Goal: Task Accomplishment & Management: Use online tool/utility

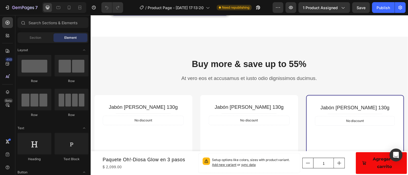
scroll to position [642, 0]
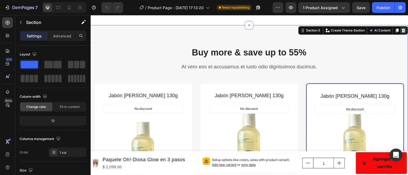
click at [407, 29] on icon at bounding box center [408, 30] width 3 height 4
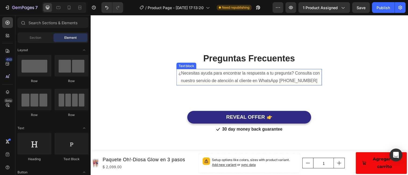
scroll to position [645, 0]
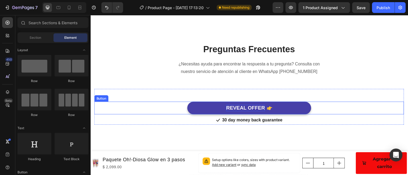
click at [253, 108] on div "REVEAL OFFER" at bounding box center [247, 109] width 39 height 7
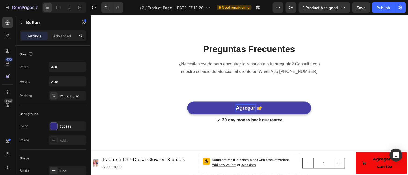
click at [189, 103] on button "Agregar" at bounding box center [252, 109] width 126 height 13
click at [189, 103] on button "Agregar al" at bounding box center [252, 109] width 126 height 13
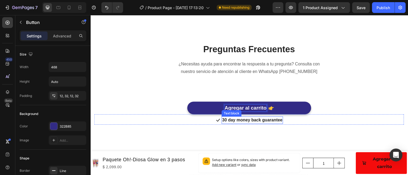
click at [281, 119] on p "30 day money back guarantee" at bounding box center [254, 121] width 61 height 6
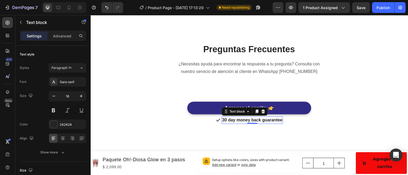
click at [274, 122] on p "30 day money back guarantee" at bounding box center [254, 121] width 61 height 6
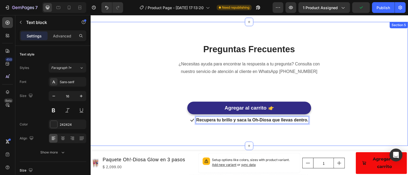
click at [298, 137] on div "Preguntas Frecuentes Heading ¿Necesitas ayuda para encontrar la respuesta a tu …" at bounding box center [251, 85] width 323 height 126
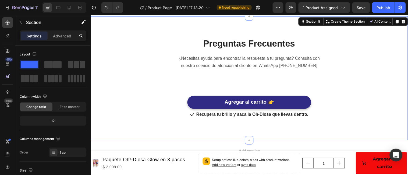
scroll to position [601, 0]
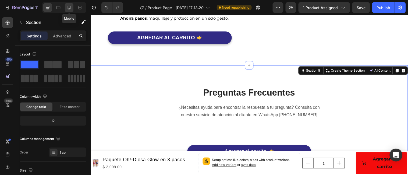
click at [69, 6] on icon at bounding box center [68, 7] width 5 height 5
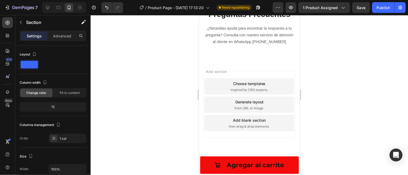
scroll to position [871, 0]
click at [329, 106] on div at bounding box center [249, 95] width 317 height 160
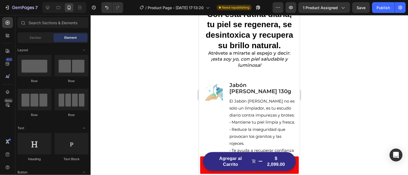
scroll to position [309, 0]
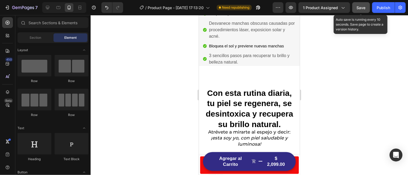
click at [362, 6] on span "Save" at bounding box center [361, 7] width 9 height 5
click at [383, 5] on div "Publish" at bounding box center [383, 8] width 13 height 6
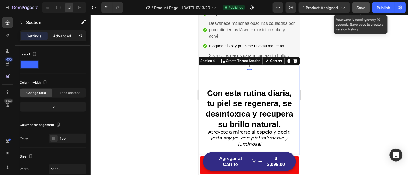
click at [62, 35] on p "Advanced" at bounding box center [62, 36] width 18 height 6
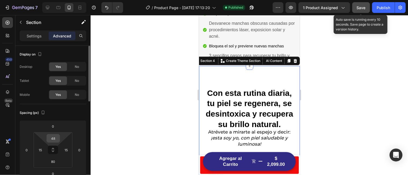
click at [57, 138] on input "48" at bounding box center [53, 138] width 11 height 8
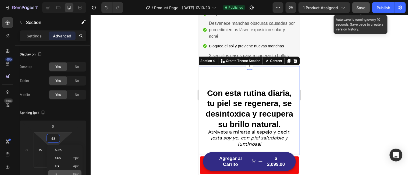
click at [67, 172] on p "S 8px" at bounding box center [67, 174] width 24 height 4
type input "8"
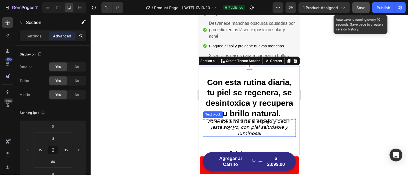
click at [233, 124] on icon "¡esta soy yo, con piel saludable y luminosa!" at bounding box center [249, 129] width 77 height 11
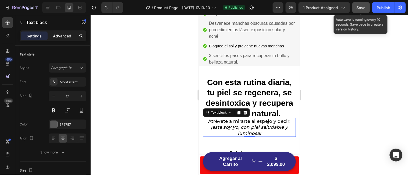
click at [63, 37] on p "Advanced" at bounding box center [62, 36] width 18 height 6
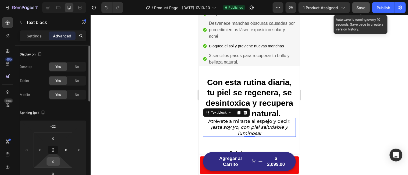
click at [57, 162] on input "0" at bounding box center [53, 161] width 11 height 8
type input "9"
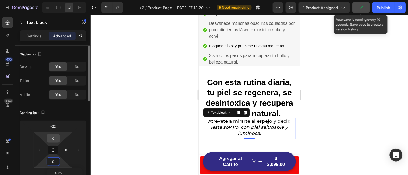
click at [56, 141] on input "0" at bounding box center [53, 138] width 11 height 8
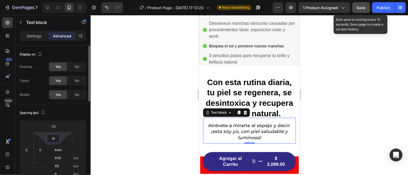
type input "17"
click at [132, 107] on div at bounding box center [249, 95] width 317 height 160
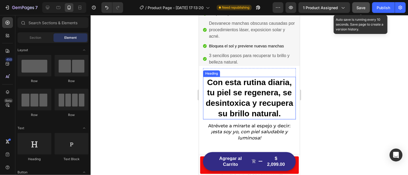
click at [230, 101] on span "Con esta rutina diaria, tu piel se regenera, se desintoxica y recupera su brill…" at bounding box center [248, 97] width 87 height 40
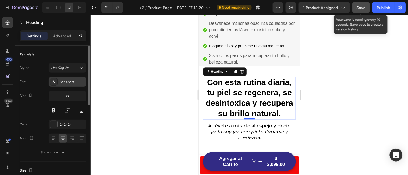
click at [78, 81] on div "Sans-serif" at bounding box center [72, 82] width 25 height 5
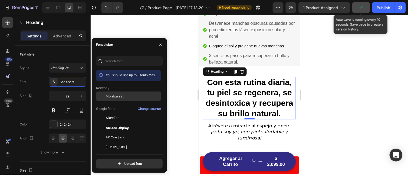
click at [113, 95] on span "Montserrat" at bounding box center [115, 96] width 18 height 5
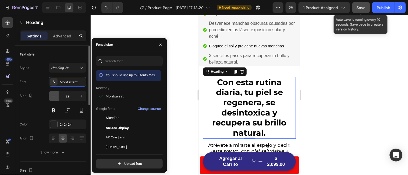
click at [55, 95] on icon "button" at bounding box center [53, 95] width 5 height 5
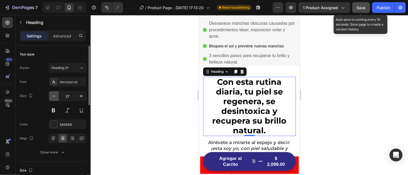
click at [55, 95] on icon "button" at bounding box center [53, 95] width 5 height 5
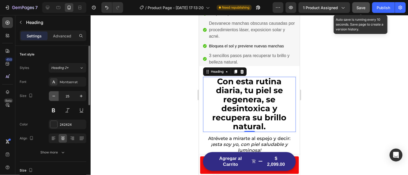
click at [55, 95] on icon "button" at bounding box center [53, 95] width 5 height 5
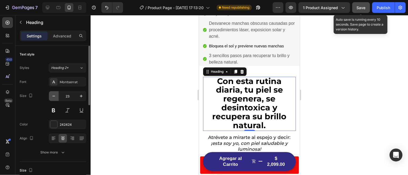
click at [55, 95] on icon "button" at bounding box center [53, 95] width 5 height 5
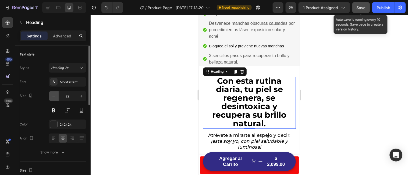
click at [55, 95] on icon "button" at bounding box center [53, 95] width 5 height 5
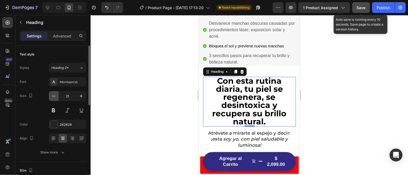
click at [55, 95] on icon "button" at bounding box center [53, 95] width 5 height 5
type input "20"
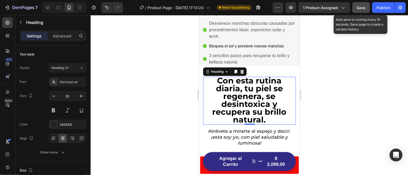
click at [126, 101] on div at bounding box center [249, 95] width 317 height 160
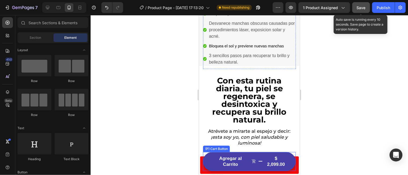
click at [275, 161] on div "$ 2,099.00" at bounding box center [275, 161] width 22 height 13
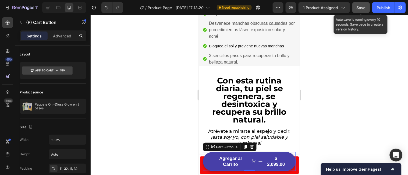
click at [275, 159] on div "$ 2,099.00" at bounding box center [275, 161] width 22 height 13
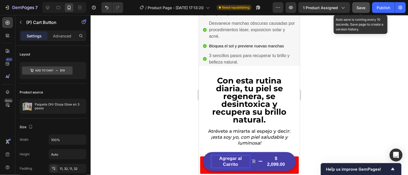
click at [281, 164] on div "$ 2,099.00" at bounding box center [275, 161] width 22 height 13
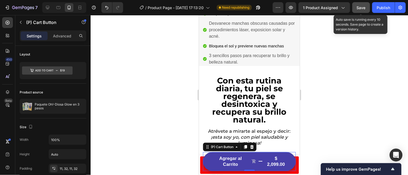
drag, startPoint x: 284, startPoint y: 165, endPoint x: 274, endPoint y: 156, distance: 14.1
click at [274, 156] on div "$ 2,099.00" at bounding box center [275, 161] width 22 height 13
drag, startPoint x: 279, startPoint y: 163, endPoint x: 269, endPoint y: 163, distance: 9.9
click at [269, 163] on div "$ 2,099.00" at bounding box center [275, 161] width 22 height 13
click at [274, 162] on div "$ 2,099.00" at bounding box center [275, 161] width 22 height 13
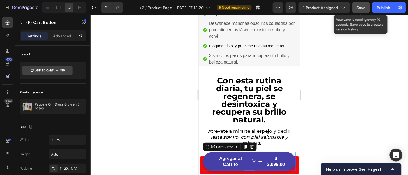
click at [274, 162] on div "$ 2,099.00" at bounding box center [275, 161] width 22 height 13
click at [275, 162] on div "$ 2,099.00" at bounding box center [275, 161] width 22 height 13
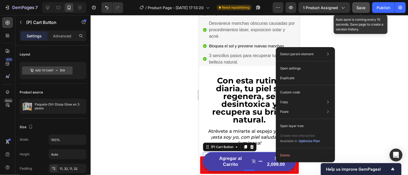
click at [274, 163] on div "$ 2,099.00" at bounding box center [275, 161] width 22 height 13
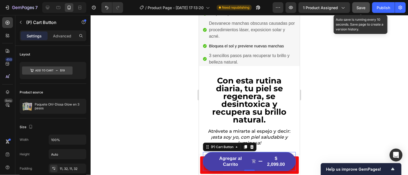
click at [274, 163] on div "$ 2,099.00" at bounding box center [275, 161] width 22 height 13
click at [278, 164] on div "$ 2,099.00" at bounding box center [275, 161] width 22 height 13
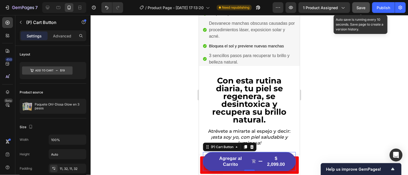
click at [278, 164] on div "$ 2,099.00" at bounding box center [275, 161] width 22 height 13
click at [274, 165] on div "$ 2,099.00" at bounding box center [275, 161] width 22 height 13
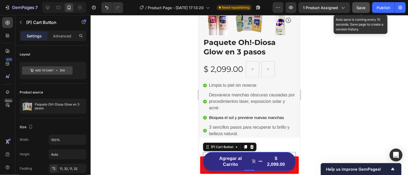
scroll to position [0, 0]
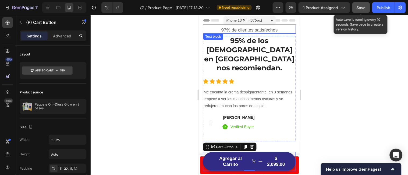
click at [250, 28] on p "97% de clientes satisfechos" at bounding box center [249, 30] width 92 height 6
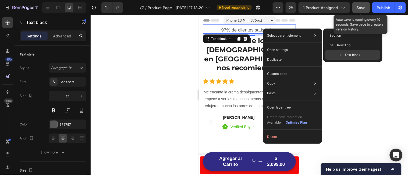
click at [346, 98] on div at bounding box center [249, 95] width 317 height 160
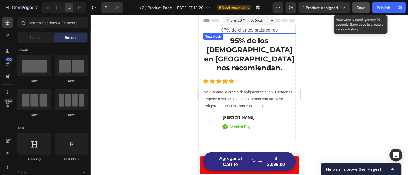
click at [273, 26] on div "97% de clientes satisfechos" at bounding box center [249, 29] width 93 height 7
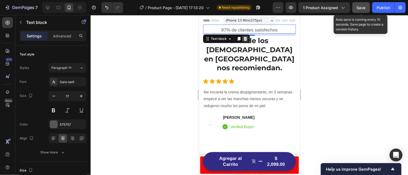
click at [246, 38] on icon at bounding box center [245, 38] width 4 height 4
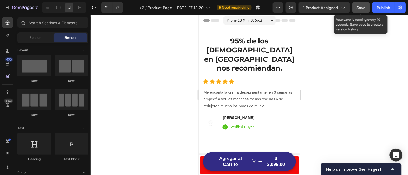
click at [152, 56] on div at bounding box center [249, 95] width 317 height 160
click at [231, 48] on h2 "95% de los [DEMOGRAPHIC_DATA] en [GEOGRAPHIC_DATA] nos recomiendan." at bounding box center [249, 54] width 93 height 37
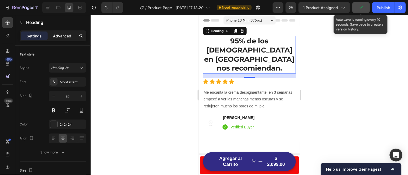
click at [62, 35] on p "Advanced" at bounding box center [62, 36] width 18 height 6
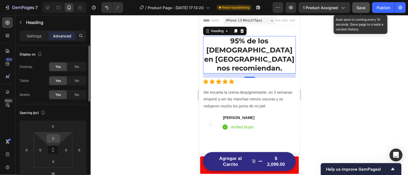
click at [56, 136] on input "0" at bounding box center [53, 138] width 11 height 8
click at [145, 133] on div at bounding box center [249, 95] width 317 height 160
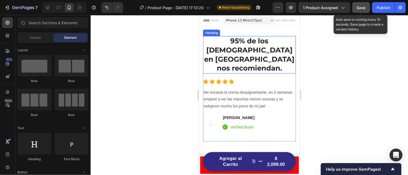
click at [245, 38] on h2 "95% de los [DEMOGRAPHIC_DATA] en [GEOGRAPHIC_DATA] nos recomiendan." at bounding box center [249, 54] width 93 height 37
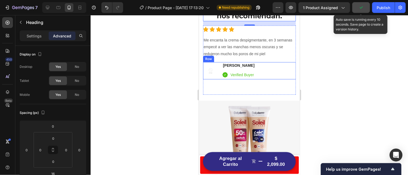
scroll to position [36, 0]
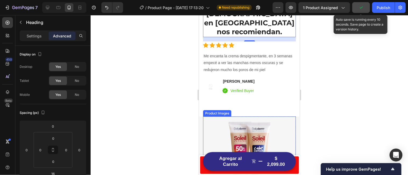
click at [216, 116] on div at bounding box center [249, 152] width 93 height 72
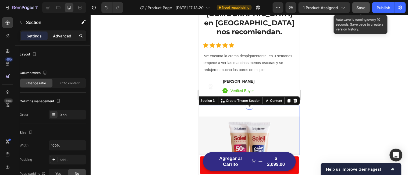
click at [63, 33] on p "Advanced" at bounding box center [62, 36] width 18 height 6
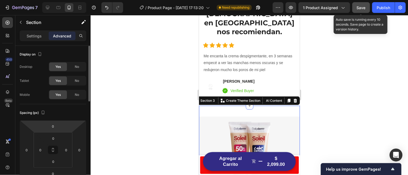
click at [60, 0] on html "7 / Product Page - [DATE] 17:13:20 Need republishing Preview 1 product assigned…" at bounding box center [204, 0] width 408 height 0
click at [56, 127] on input "0" at bounding box center [53, 126] width 11 height 8
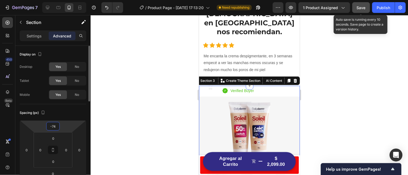
type input "-75"
click at [144, 116] on div at bounding box center [249, 95] width 317 height 160
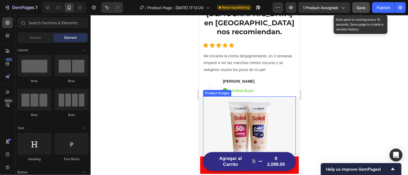
scroll to position [0, 0]
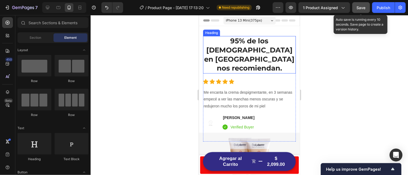
click at [246, 43] on h2 "95% de los [DEMOGRAPHIC_DATA] en [GEOGRAPHIC_DATA] nos recomiendan." at bounding box center [249, 54] width 93 height 37
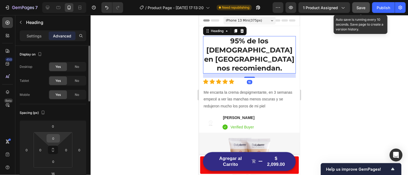
click at [59, 137] on div "0" at bounding box center [52, 138] width 13 height 9
click at [55, 138] on input "0" at bounding box center [53, 138] width 11 height 8
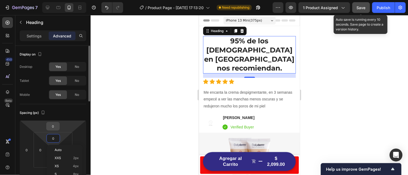
click at [57, 126] on input "0" at bounding box center [53, 126] width 11 height 8
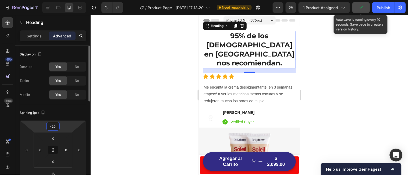
type input "-21"
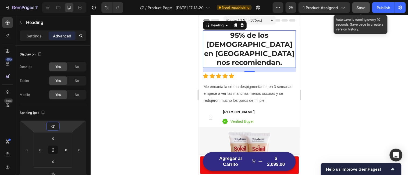
click at [234, 50] on h2 "95% de los [DEMOGRAPHIC_DATA] en [GEOGRAPHIC_DATA] nos recomiendan." at bounding box center [249, 48] width 93 height 37
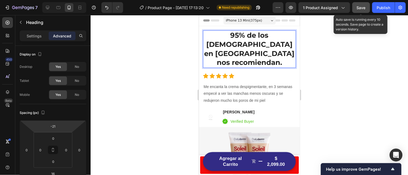
click at [224, 34] on p "95% de los [DEMOGRAPHIC_DATA] en [GEOGRAPHIC_DATA] nos recomiendan." at bounding box center [249, 49] width 92 height 36
click at [287, 52] on p "95% de los [DEMOGRAPHIC_DATA] en [GEOGRAPHIC_DATA] nos recomiendan." at bounding box center [249, 49] width 92 height 36
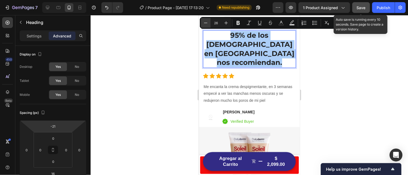
click at [206, 22] on icon "Editor contextual toolbar" at bounding box center [205, 22] width 5 height 5
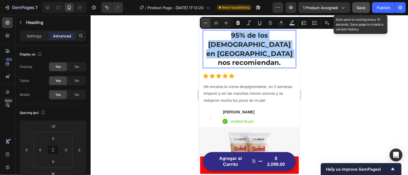
click at [206, 22] on icon "Editor contextual toolbar" at bounding box center [205, 22] width 5 height 5
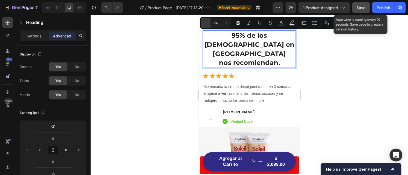
click at [206, 22] on icon "Editor contextual toolbar" at bounding box center [205, 22] width 5 height 5
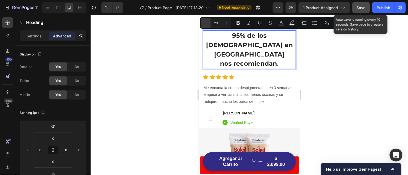
click at [206, 22] on icon "Editor contextual toolbar" at bounding box center [205, 22] width 5 height 5
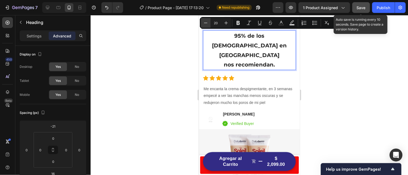
click at [206, 22] on icon "Editor contextual toolbar" at bounding box center [205, 22] width 5 height 5
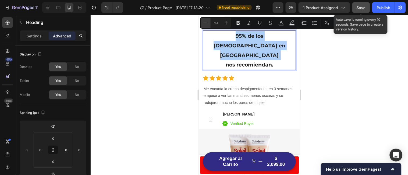
click at [207, 21] on icon "Editor contextual toolbar" at bounding box center [205, 22] width 5 height 5
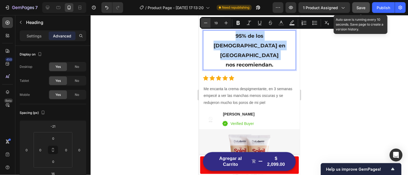
type input "18"
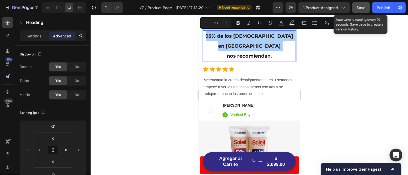
click at [168, 84] on div at bounding box center [249, 95] width 317 height 160
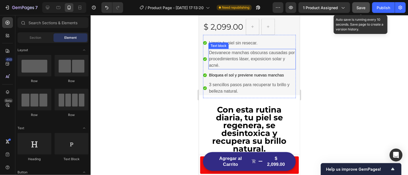
scroll to position [223, 0]
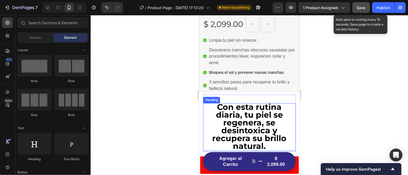
click at [264, 106] on span "Con esta rutina diaria, tu piel se regenera, se desintoxica y recupera su brill…" at bounding box center [249, 126] width 74 height 49
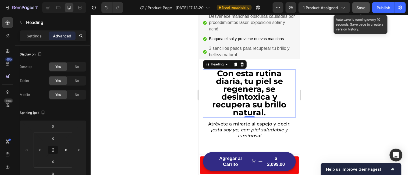
scroll to position [273, 0]
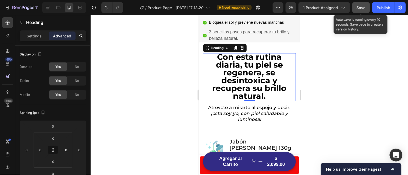
click at [275, 96] on h2 "Con esta rutina diaria, tu piel se regenera, se desintoxica y recupera su brill…" at bounding box center [249, 77] width 93 height 48
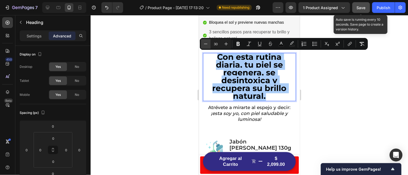
click at [206, 44] on icon "Editor contextual toolbar" at bounding box center [205, 43] width 5 height 5
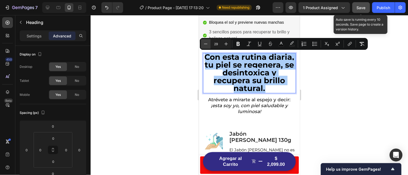
click at [206, 44] on icon "Editor contextual toolbar" at bounding box center [205, 43] width 5 height 5
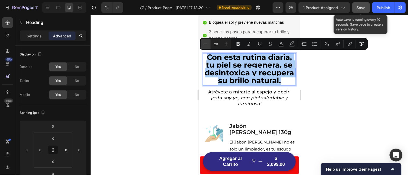
click at [206, 44] on icon "Editor contextual toolbar" at bounding box center [205, 43] width 5 height 5
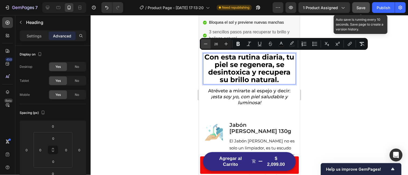
click at [206, 44] on icon "Editor contextual toolbar" at bounding box center [205, 43] width 5 height 5
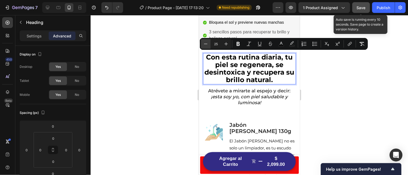
click at [206, 44] on icon "Editor contextual toolbar" at bounding box center [205, 43] width 5 height 5
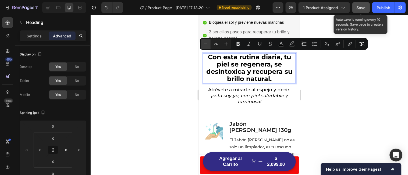
click at [206, 44] on icon "Editor contextual toolbar" at bounding box center [205, 43] width 5 height 5
type input "23"
click at [170, 81] on div at bounding box center [249, 95] width 317 height 160
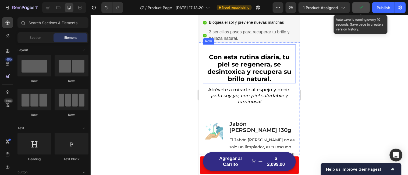
click at [238, 45] on div "⁠⁠⁠⁠⁠⁠⁠ Con esta rutina diaria, tu piel se regenera, se desintoxica y recupera …" at bounding box center [249, 63] width 93 height 39
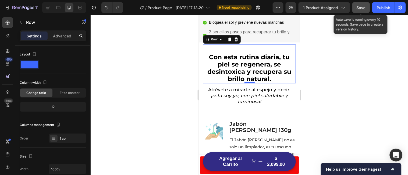
click at [234, 49] on div "⁠⁠⁠⁠⁠⁠⁠ Con esta rutina diaria, tu piel se regenera, se desintoxica y recupera …" at bounding box center [249, 63] width 93 height 39
click at [210, 56] on span "Con esta rutina diaria, tu piel se regenera, se desintoxica y recupera su brill…" at bounding box center [249, 67] width 84 height 29
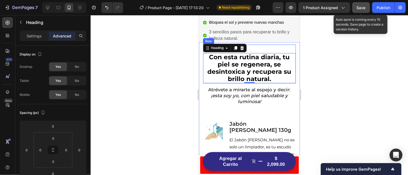
click at [264, 47] on div "⁠⁠⁠⁠⁠⁠⁠ Con esta rutina diaria, tu piel se regenera, se desintoxica y recupera …" at bounding box center [249, 63] width 93 height 39
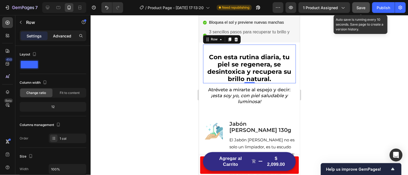
click at [63, 33] on p "Advanced" at bounding box center [62, 36] width 18 height 6
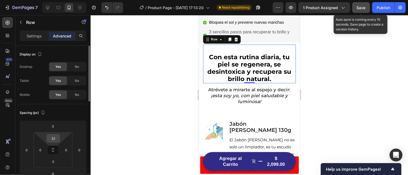
click at [57, 138] on input "32" at bounding box center [53, 138] width 11 height 8
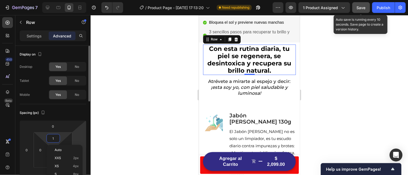
type input "0"
click at [136, 134] on div at bounding box center [249, 95] width 317 height 160
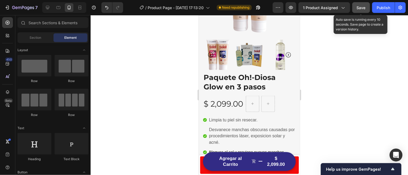
scroll to position [0, 0]
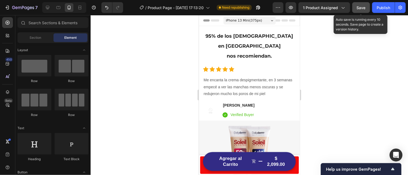
click at [169, 61] on div at bounding box center [249, 95] width 317 height 160
click at [8, 48] on icon at bounding box center [7, 50] width 5 height 5
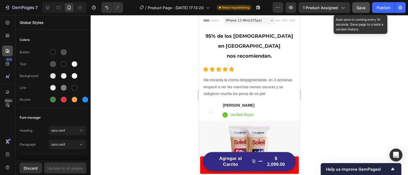
click at [9, 48] on div at bounding box center [7, 50] width 11 height 11
click at [8, 65] on icon at bounding box center [7, 63] width 5 height 5
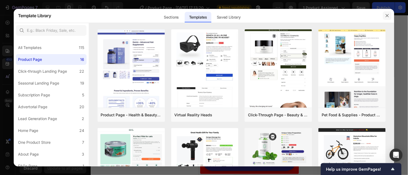
click at [388, 13] on button "button" at bounding box center [387, 15] width 9 height 9
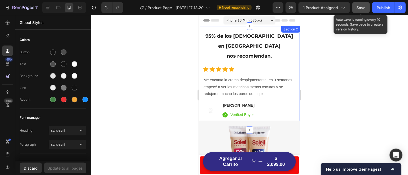
click at [242, 30] on div "95% de los [DEMOGRAPHIC_DATA] en [GEOGRAPHIC_DATA] nos recomiendan. Heading Ico…" at bounding box center [249, 78] width 101 height 104
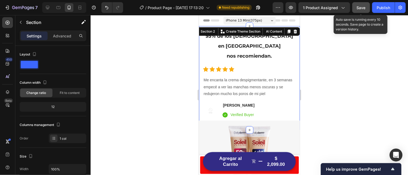
click at [183, 52] on div at bounding box center [249, 95] width 317 height 160
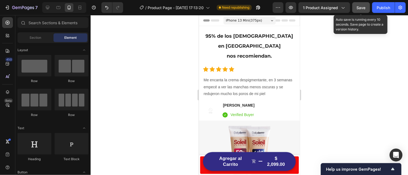
click at [214, 19] on span "Header" at bounding box center [215, 19] width 12 height 5
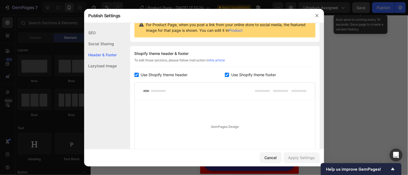
scroll to position [42, 0]
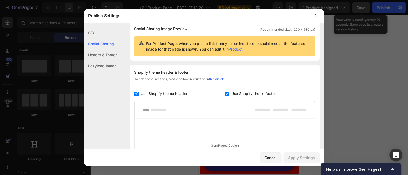
click at [112, 54] on div "Header & Footer" at bounding box center [100, 54] width 33 height 11
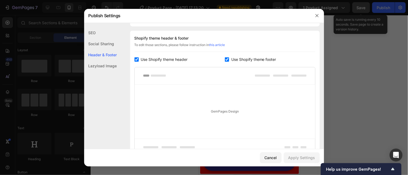
scroll to position [78, 0]
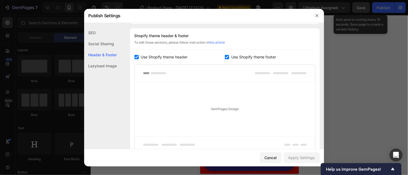
click at [138, 56] on input "checkbox" at bounding box center [136, 57] width 4 height 4
checkbox input "false"
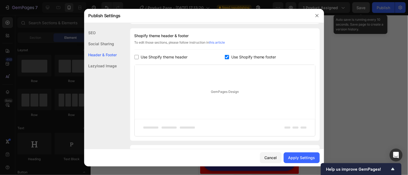
click at [230, 55] on label "Use Shopify theme footer" at bounding box center [252, 57] width 47 height 6
checkbox input "false"
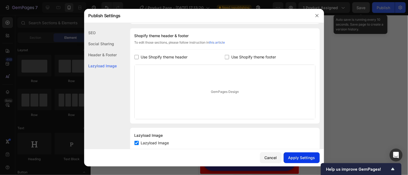
click at [305, 158] on div "Apply Settings" at bounding box center [301, 158] width 27 height 6
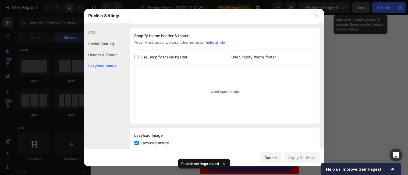
click at [361, 108] on div at bounding box center [204, 87] width 408 height 175
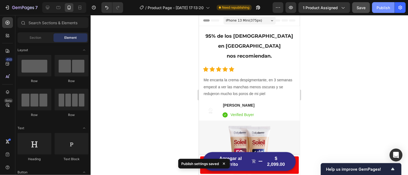
click at [382, 4] on button "Publish" at bounding box center [383, 7] width 23 height 11
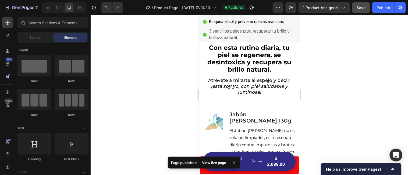
scroll to position [274, 0]
click at [259, 117] on span "Jabón [PERSON_NAME] 130g" at bounding box center [260, 117] width 62 height 13
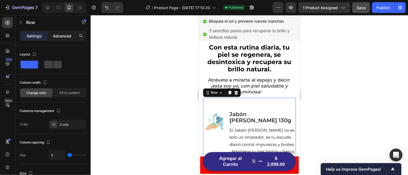
click at [61, 35] on p "Advanced" at bounding box center [62, 36] width 18 height 6
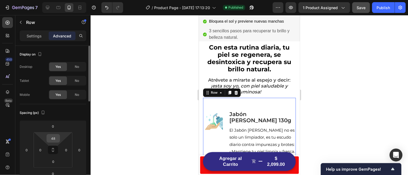
click at [55, 137] on input "48" at bounding box center [53, 138] width 11 height 8
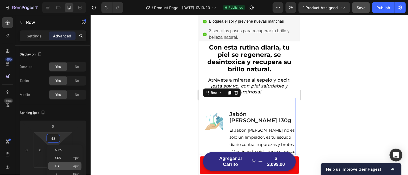
click at [61, 163] on div "XS 4px" at bounding box center [64, 166] width 33 height 8
type input "4"
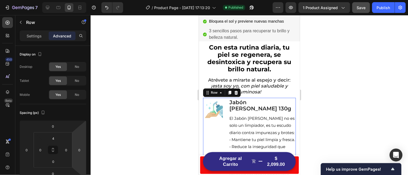
click at [141, 125] on div at bounding box center [249, 95] width 317 height 160
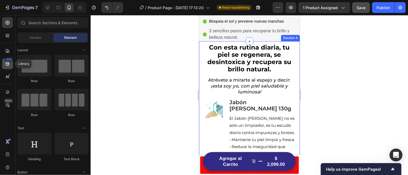
click at [8, 64] on icon at bounding box center [7, 63] width 5 height 5
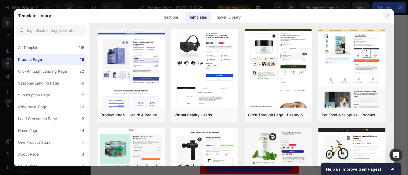
click at [387, 15] on icon "button" at bounding box center [387, 15] width 3 height 3
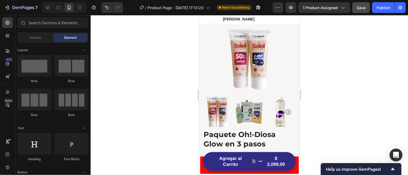
scroll to position [0, 0]
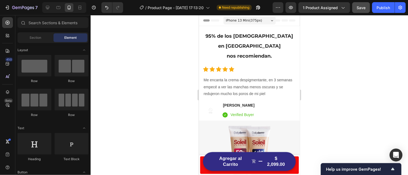
click at [207, 20] on div "Header" at bounding box center [212, 20] width 20 height 6
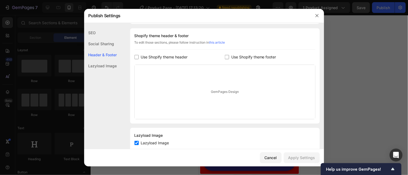
scroll to position [92, 0]
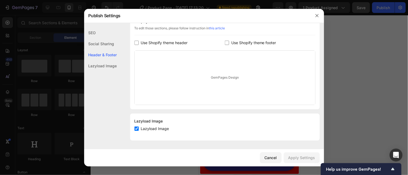
click at [137, 41] on input "checkbox" at bounding box center [136, 43] width 4 height 4
checkbox input "true"
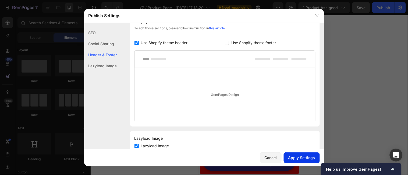
click at [304, 158] on div "Apply Settings" at bounding box center [301, 158] width 27 height 6
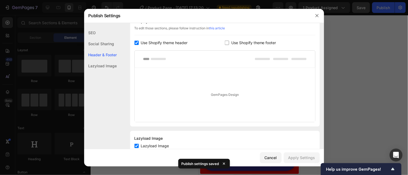
click at [353, 98] on div at bounding box center [204, 87] width 408 height 175
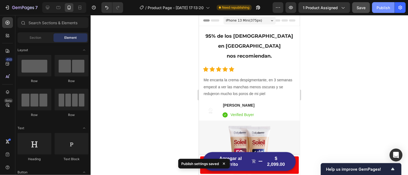
click at [384, 6] on div "Publish" at bounding box center [383, 8] width 13 height 6
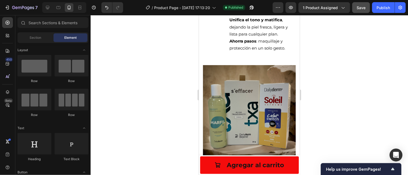
scroll to position [691, 0]
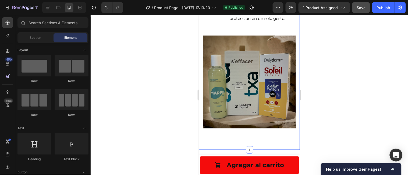
click at [176, 116] on div at bounding box center [249, 95] width 317 height 160
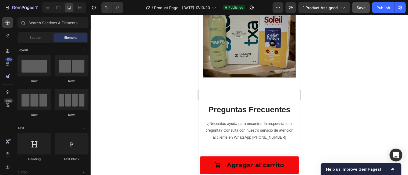
scroll to position [742, 0]
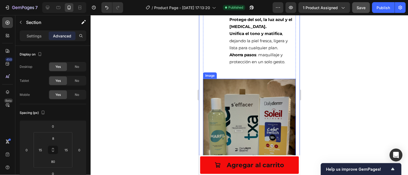
scroll to position [646, 0]
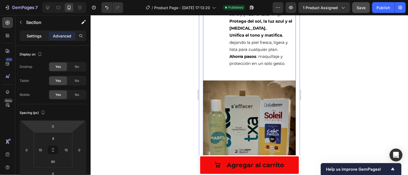
click at [36, 33] on p "Settings" at bounding box center [34, 36] width 15 height 6
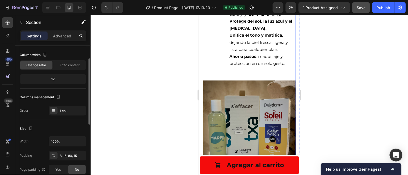
scroll to position [0, 0]
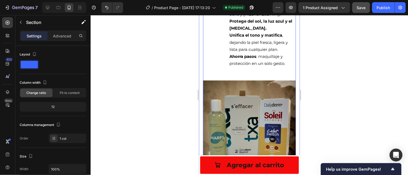
click at [220, 73] on div "Image" at bounding box center [249, 120] width 93 height 106
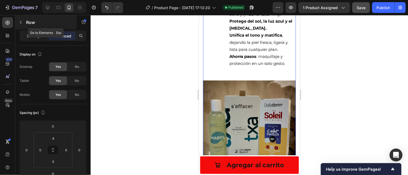
click at [23, 22] on button "button" at bounding box center [20, 22] width 9 height 9
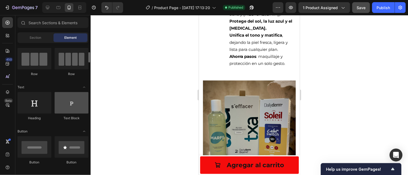
scroll to position [36, 0]
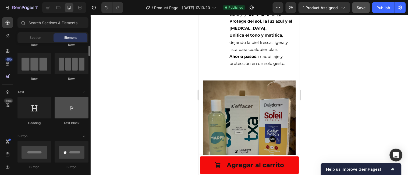
click at [73, 108] on div at bounding box center [72, 108] width 34 height 22
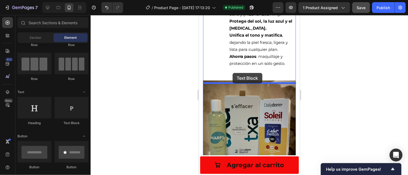
drag, startPoint x: 271, startPoint y: 123, endPoint x: 232, endPoint y: 73, distance: 63.8
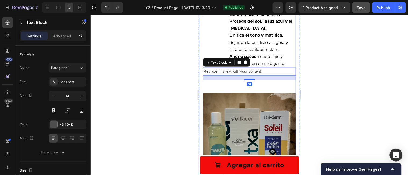
click at [267, 86] on div "Replace this text with your content Text Block 16 Image" at bounding box center [249, 126] width 93 height 118
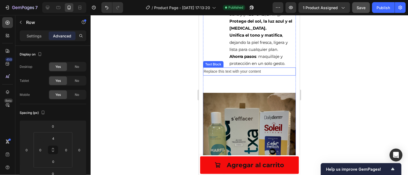
click at [244, 73] on div "Replace this text with your content" at bounding box center [249, 71] width 93 height 8
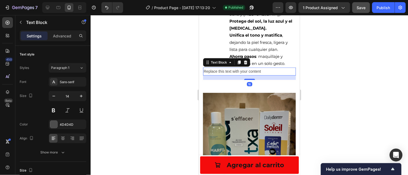
click at [244, 73] on div "Replace this text with your content" at bounding box center [249, 71] width 93 height 8
click at [244, 73] on p "Replace this text with your content" at bounding box center [249, 71] width 92 height 7
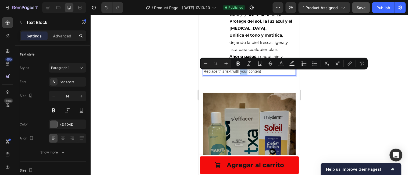
click at [271, 74] on p "Replace this text with your content" at bounding box center [249, 71] width 92 height 7
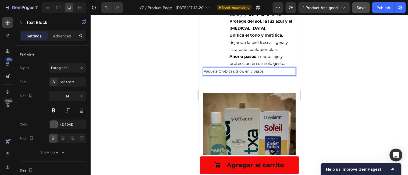
click at [326, 83] on div at bounding box center [249, 95] width 317 height 160
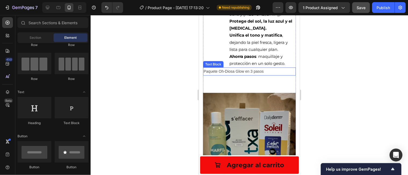
click at [250, 72] on p "Paquete Oh-Diosa Glow en 3 pasos" at bounding box center [249, 71] width 92 height 7
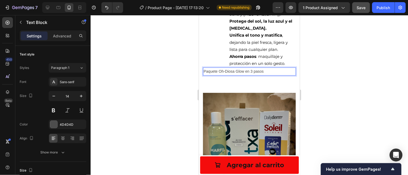
click at [270, 73] on p "Paquete Oh-Diosa Glow en 3 pasos" at bounding box center [249, 71] width 92 height 7
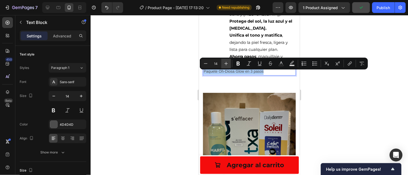
click at [227, 63] on icon "Editor contextual toolbar" at bounding box center [225, 63] width 5 height 5
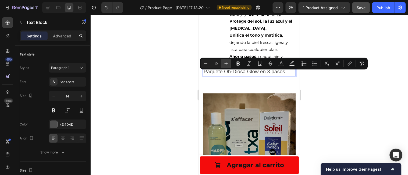
click at [227, 63] on icon "Editor contextual toolbar" at bounding box center [225, 63] width 5 height 5
type input "20"
click at [63, 138] on icon at bounding box center [62, 137] width 5 height 5
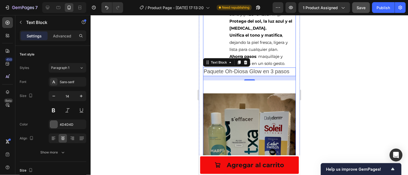
click at [269, 89] on div "Paquete Oh-Diosa Glow en 3 pasos Text Block 16 Image" at bounding box center [249, 126] width 93 height 118
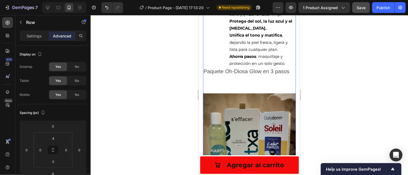
click at [255, 86] on div "Paquete Oh-Diosa Glow en 3 pasos Text Block Image" at bounding box center [249, 126] width 93 height 118
click at [245, 104] on img at bounding box center [249, 139] width 93 height 93
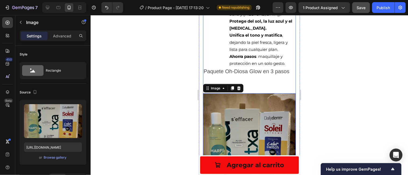
click at [254, 91] on div "Paquete Oh-Diosa Glow en 3 pasos Text Block Image 0" at bounding box center [249, 126] width 93 height 118
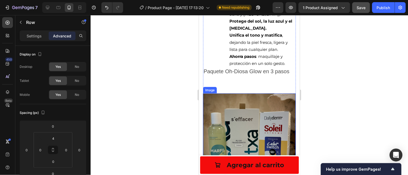
click at [251, 100] on img at bounding box center [249, 139] width 93 height 93
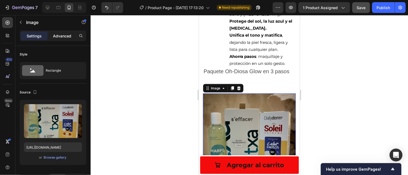
click at [65, 36] on p "Advanced" at bounding box center [62, 36] width 18 height 6
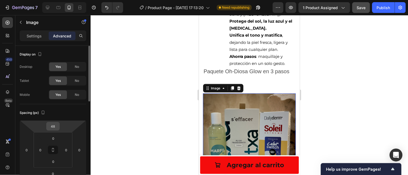
click at [59, 126] on div "48" at bounding box center [52, 126] width 13 height 9
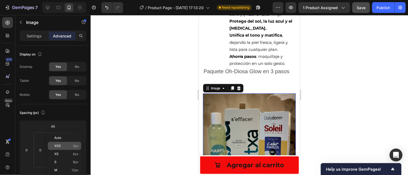
click at [69, 143] on div "XXS 2px" at bounding box center [64, 146] width 33 height 8
type input "2"
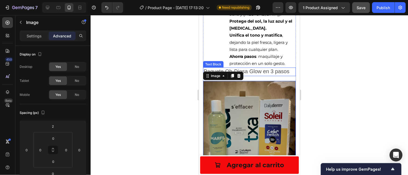
click at [279, 71] on span "Paquete Oh-Diosa Glow en 3 pasos" at bounding box center [246, 71] width 86 height 6
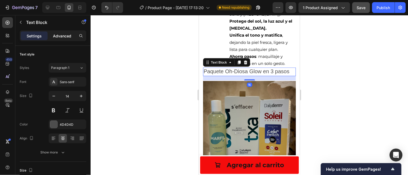
click at [60, 36] on p "Advanced" at bounding box center [62, 36] width 18 height 6
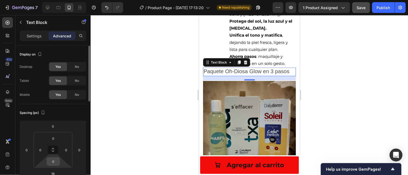
click at [56, 163] on input "0" at bounding box center [53, 161] width 11 height 8
click at [54, 137] on input "0" at bounding box center [53, 138] width 11 height 8
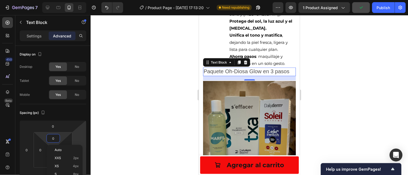
click at [105, 144] on div at bounding box center [249, 95] width 317 height 160
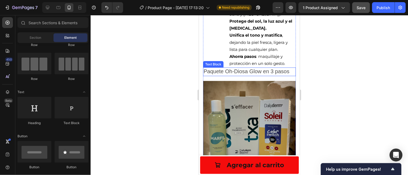
click at [257, 72] on span "Paquete Oh-Diosa Glow en 3 pasos" at bounding box center [246, 71] width 86 height 6
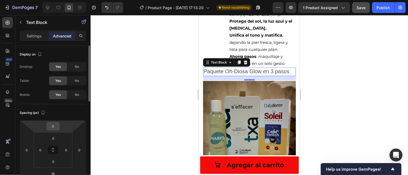
click at [56, 127] on input "0" at bounding box center [53, 126] width 11 height 8
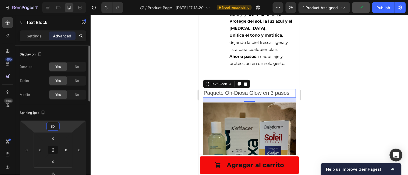
type input "8"
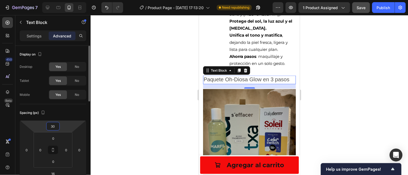
type input "3"
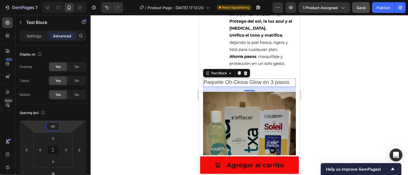
type input "40"
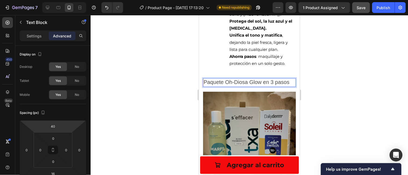
click at [279, 83] on span "Paquete Oh-Diosa Glow en 3 pasos" at bounding box center [246, 82] width 86 height 6
click at [290, 84] on p "Paquete Oh-Diosa Glow en 3 pasos" at bounding box center [249, 81] width 92 height 7
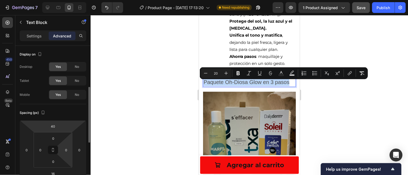
scroll to position [30, 0]
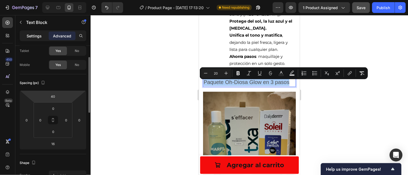
click at [35, 37] on p "Settings" at bounding box center [34, 36] width 15 height 6
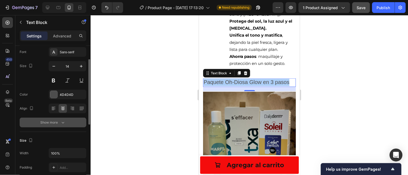
click at [63, 123] on icon "button" at bounding box center [63, 123] width 3 height 2
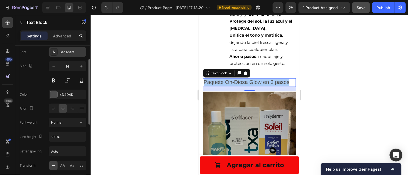
click at [69, 52] on div "Sans-serif" at bounding box center [72, 52] width 25 height 5
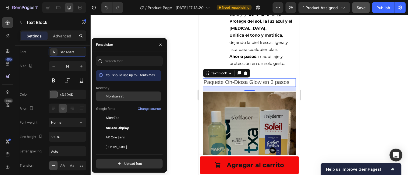
click at [119, 95] on span "Montserrat" at bounding box center [115, 96] width 18 height 5
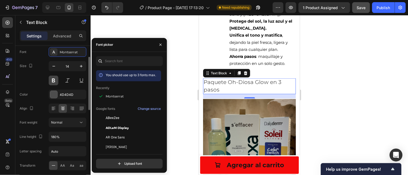
click at [55, 81] on button at bounding box center [54, 81] width 10 height 10
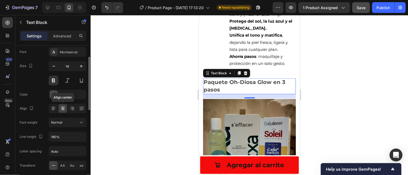
click at [61, 110] on icon at bounding box center [62, 108] width 5 height 5
click at [55, 110] on icon at bounding box center [53, 108] width 5 height 5
click at [62, 109] on icon at bounding box center [62, 108] width 5 height 5
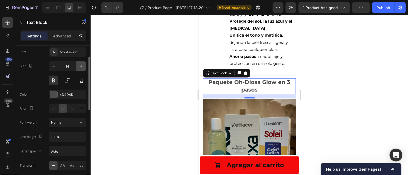
click at [81, 65] on icon "button" at bounding box center [80, 65] width 5 height 5
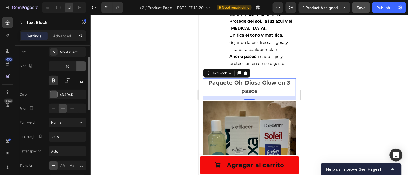
click at [81, 65] on icon "button" at bounding box center [80, 65] width 5 height 5
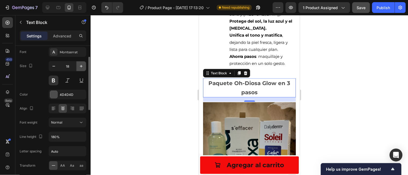
click at [81, 65] on icon "button" at bounding box center [80, 65] width 5 height 5
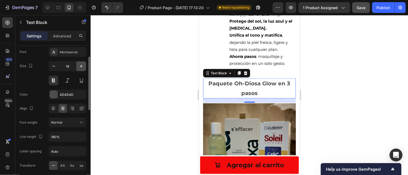
click at [81, 65] on icon "button" at bounding box center [80, 65] width 5 height 5
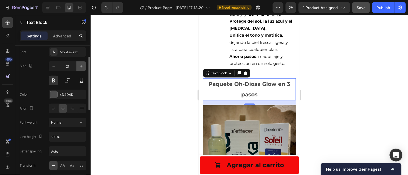
click at [81, 65] on icon "button" at bounding box center [80, 65] width 5 height 5
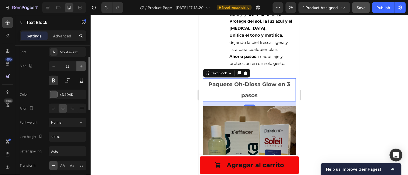
click at [81, 65] on icon "button" at bounding box center [80, 65] width 5 height 5
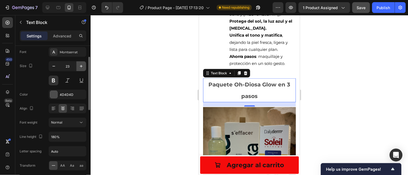
click at [81, 65] on icon "button" at bounding box center [80, 65] width 5 height 5
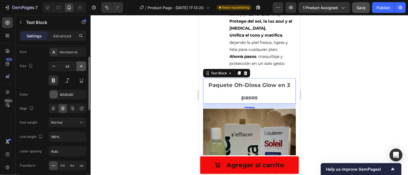
click at [81, 65] on icon "button" at bounding box center [80, 65] width 5 height 5
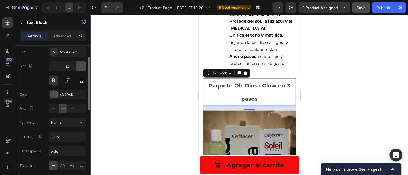
click at [81, 65] on icon "button" at bounding box center [80, 65] width 5 height 5
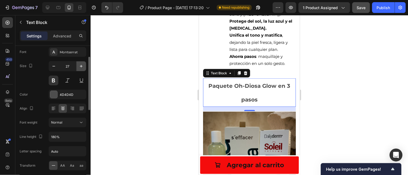
click at [81, 65] on icon "button" at bounding box center [80, 65] width 5 height 5
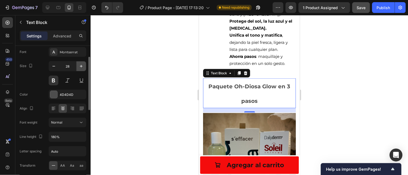
click at [81, 65] on icon "button" at bounding box center [80, 65] width 5 height 5
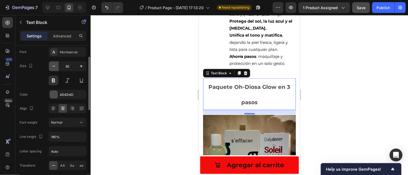
click at [55, 66] on icon "button" at bounding box center [53, 65] width 5 height 5
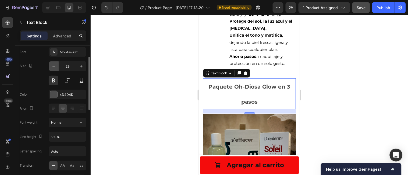
click at [55, 66] on icon "button" at bounding box center [53, 65] width 5 height 5
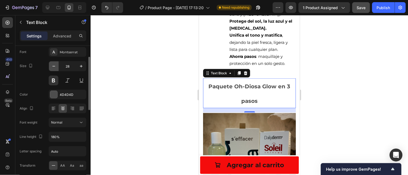
click at [55, 66] on icon "button" at bounding box center [53, 65] width 5 height 5
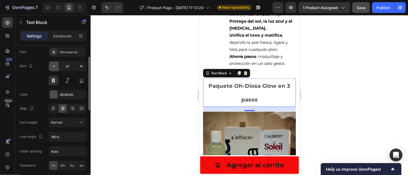
click at [55, 66] on icon "button" at bounding box center [53, 65] width 5 height 5
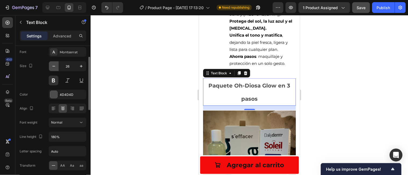
click at [55, 66] on icon "button" at bounding box center [53, 65] width 5 height 5
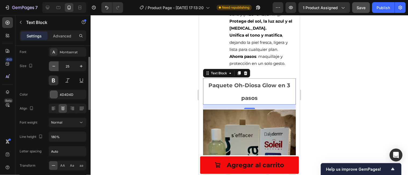
click at [55, 66] on icon "button" at bounding box center [53, 65] width 5 height 5
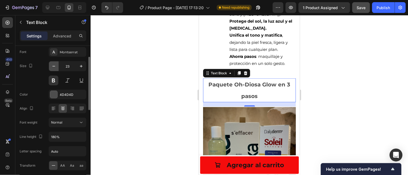
click at [55, 66] on icon "button" at bounding box center [53, 65] width 5 height 5
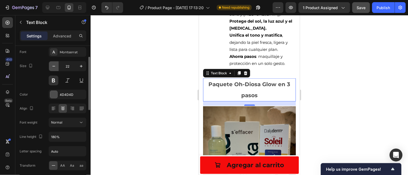
click at [55, 66] on icon "button" at bounding box center [53, 65] width 5 height 5
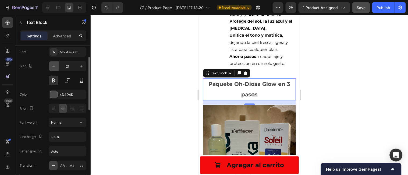
click at [55, 66] on icon "button" at bounding box center [53, 65] width 5 height 5
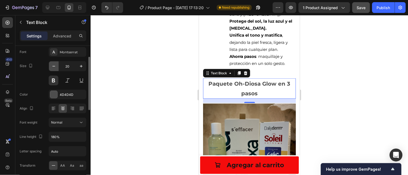
click at [55, 66] on icon "button" at bounding box center [53, 65] width 5 height 5
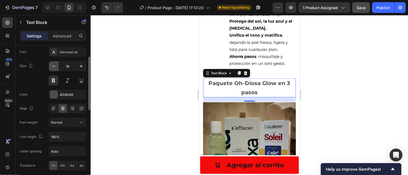
click at [55, 66] on icon "button" at bounding box center [53, 65] width 5 height 5
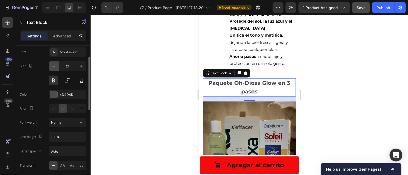
click at [55, 66] on icon "button" at bounding box center [53, 65] width 5 height 5
type input "15"
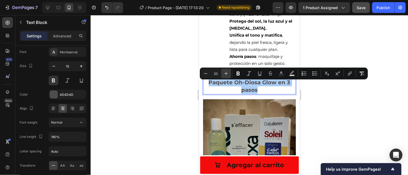
click at [227, 73] on icon "Editor contextual toolbar" at bounding box center [225, 73] width 5 height 5
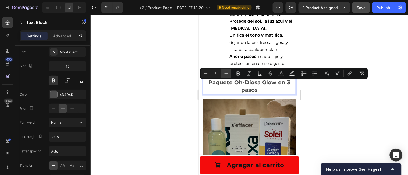
click at [227, 73] on icon "Editor contextual toolbar" at bounding box center [225, 73] width 5 height 5
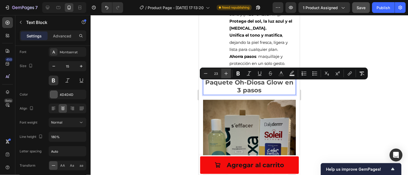
click at [227, 73] on icon "Editor contextual toolbar" at bounding box center [225, 73] width 5 height 5
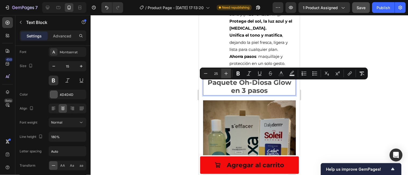
click at [227, 73] on icon "Editor contextual toolbar" at bounding box center [225, 73] width 5 height 5
type input "28"
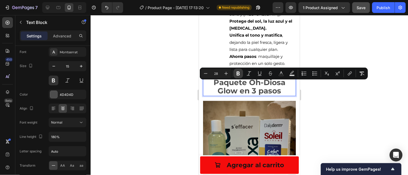
click at [238, 73] on icon "Editor contextual toolbar" at bounding box center [237, 73] width 5 height 5
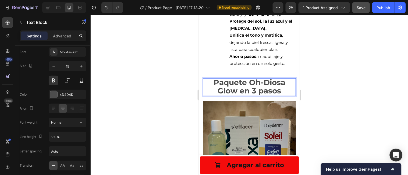
click at [270, 88] on strong "Paquete Oh-Diosa Glow en 3 pasos" at bounding box center [249, 85] width 72 height 17
click at [315, 116] on div at bounding box center [249, 95] width 317 height 160
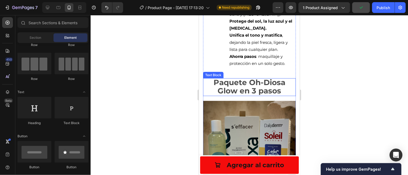
click at [248, 86] on strong "Paquete Oh-Diosa Glow en 3 pasos" at bounding box center [249, 85] width 72 height 17
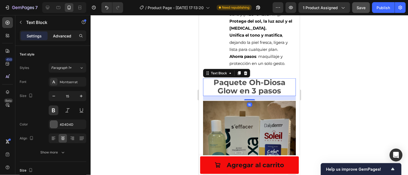
click at [66, 35] on p "Advanced" at bounding box center [62, 36] width 18 height 6
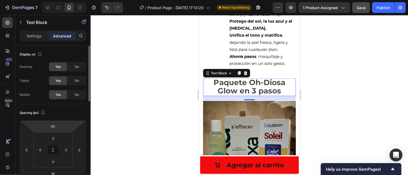
click at [60, 0] on html "7 / Product Page - [DATE] 17:13:20 Need republishing Preview 1 product assigned…" at bounding box center [204, 0] width 408 height 0
type input "20"
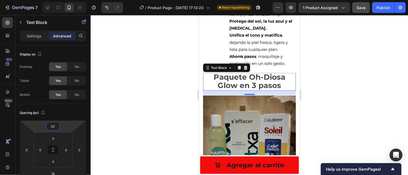
click at [156, 130] on div at bounding box center [249, 95] width 317 height 160
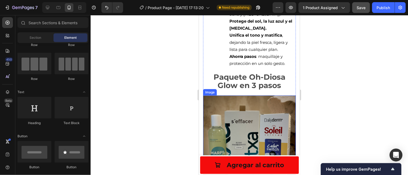
click at [237, 120] on img at bounding box center [249, 141] width 93 height 93
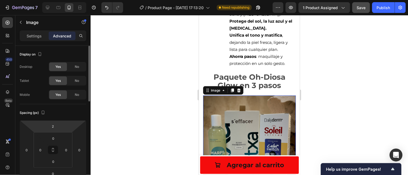
click at [60, 0] on html "7 / Product Page - [DATE] 17:13:20 Need republishing Preview 1 product assigned…" at bounding box center [204, 0] width 408 height 0
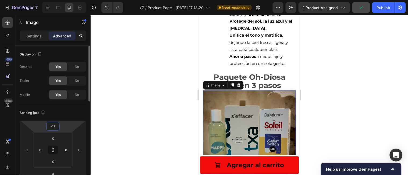
type input "-18"
click at [162, 119] on div at bounding box center [249, 95] width 317 height 160
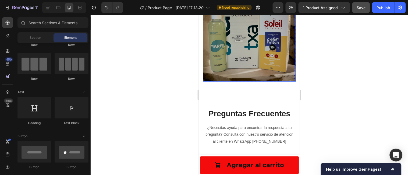
scroll to position [757, 0]
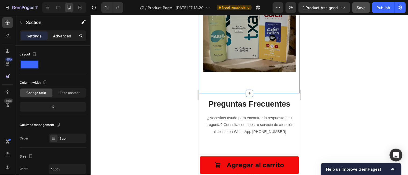
click at [66, 35] on p "Advanced" at bounding box center [62, 36] width 18 height 6
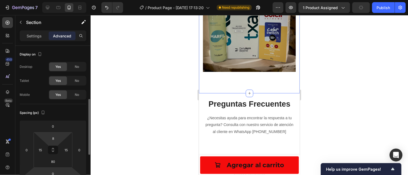
scroll to position [39, 0]
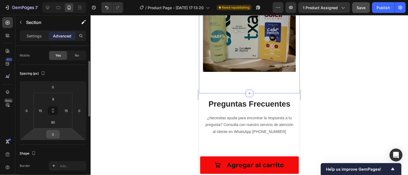
click at [58, 132] on input "0" at bounding box center [53, 134] width 11 height 8
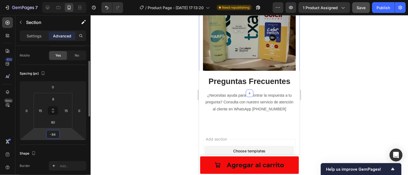
type input "-85"
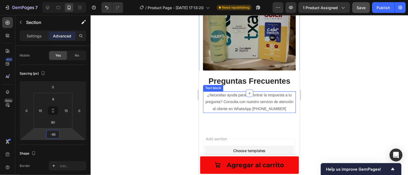
click at [252, 102] on p "¿Necesitas ayuda para encontrar la respuesta a tu pregunta? Consulta con nuestr…" at bounding box center [249, 102] width 92 height 20
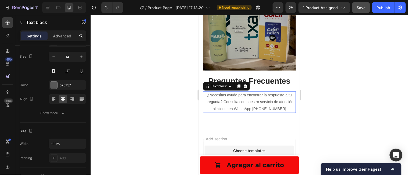
scroll to position [0, 0]
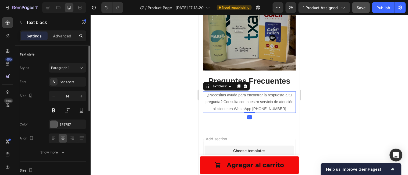
click at [284, 111] on p "¿Necesitas ayuda para encontrar la respuesta a tu pregunta? Consulta con nuestr…" at bounding box center [249, 102] width 92 height 20
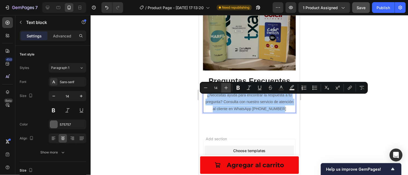
click at [226, 87] on icon "Editor contextual toolbar" at bounding box center [225, 87] width 5 height 5
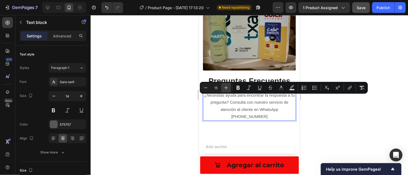
click at [226, 87] on icon "Editor contextual toolbar" at bounding box center [225, 87] width 5 height 5
type input "17"
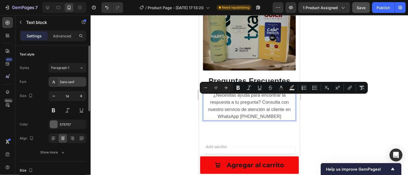
click at [71, 81] on div "Sans-serif" at bounding box center [72, 82] width 25 height 5
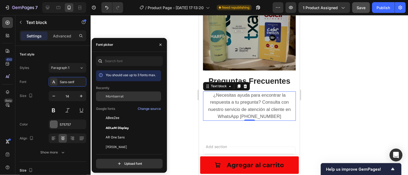
click at [113, 96] on span "Montserrat" at bounding box center [115, 96] width 18 height 5
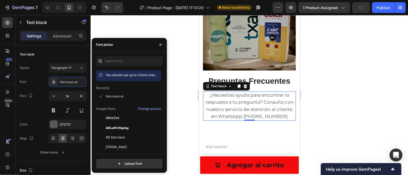
click at [184, 131] on div at bounding box center [249, 95] width 317 height 160
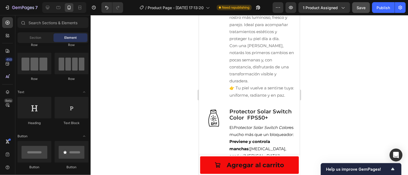
scroll to position [493, 0]
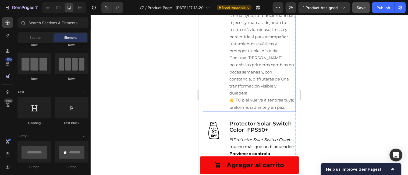
click at [218, 74] on div "Image" at bounding box center [214, 43] width 22 height 136
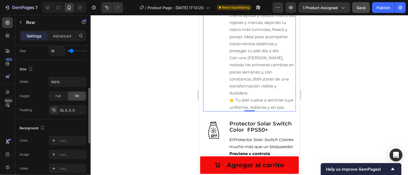
scroll to position [106, 0]
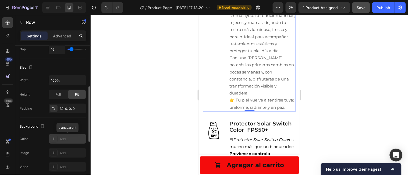
click at [55, 137] on icon at bounding box center [54, 139] width 4 height 4
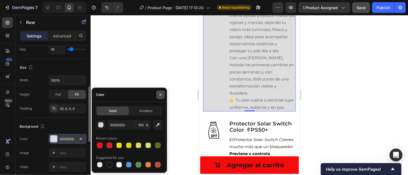
click at [161, 96] on icon "button" at bounding box center [160, 94] width 4 height 4
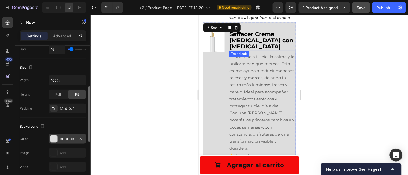
scroll to position [401, 0]
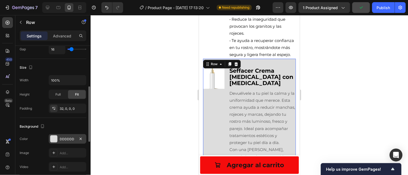
click at [175, 110] on div at bounding box center [249, 95] width 317 height 160
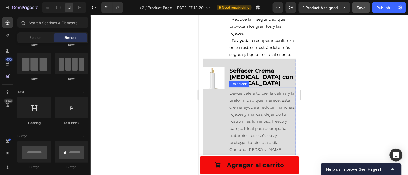
click at [270, 94] on span "Devuélvele a tu piel la calma y la uniformidad que merece. Esta crema ayuda a r…" at bounding box center [262, 117] width 66 height 54
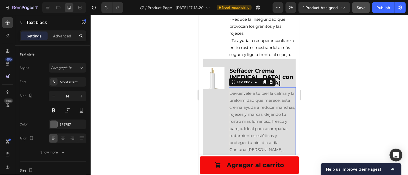
click at [238, 95] on span "Devuélvele a tu piel la calma y la uniformidad que merece. Esta crema ayuda a r…" at bounding box center [262, 117] width 66 height 54
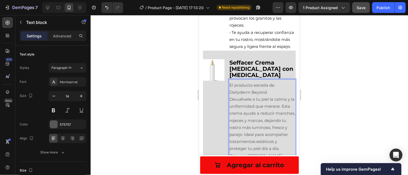
scroll to position [412, 0]
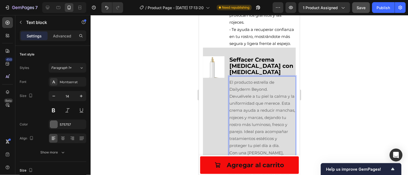
click at [282, 105] on span "Devuélvele a tu piel la calma y la uniformidad que merece. Esta crema ayuda a r…" at bounding box center [262, 120] width 66 height 54
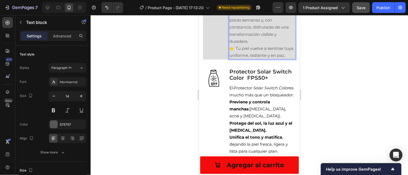
scroll to position [573, 0]
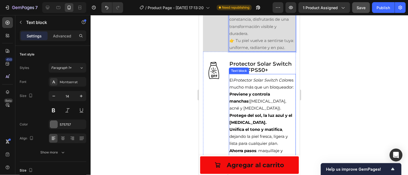
click at [273, 90] on p "El Protector Solar Switch Color es mucho más que un bloqueador:" at bounding box center [262, 83] width 66 height 14
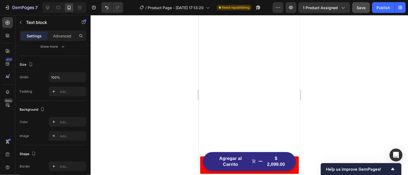
scroll to position [0, 0]
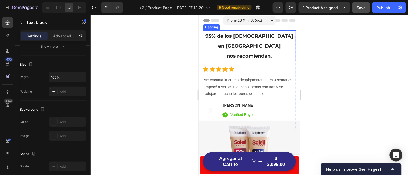
click at [222, 45] on h2 "95% de los [DEMOGRAPHIC_DATA] en [GEOGRAPHIC_DATA] nos recomiendan." at bounding box center [249, 45] width 93 height 31
click at [68, 37] on p "Advanced" at bounding box center [62, 36] width 18 height 6
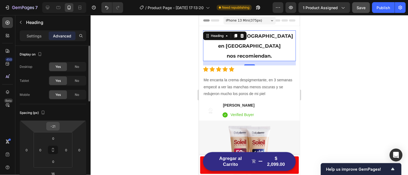
click at [59, 128] on div "-21" at bounding box center [52, 126] width 13 height 9
click at [55, 126] on input "-21" at bounding box center [53, 126] width 11 height 8
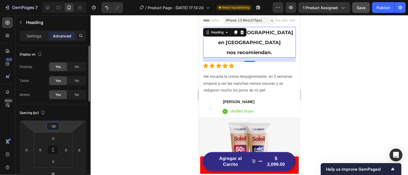
type input "-36"
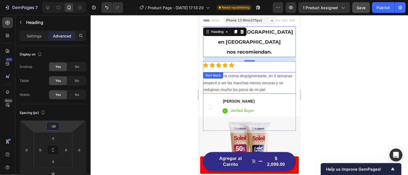
click at [257, 72] on p "Me encanta la crema despigmentante, en 3 semanas empecé a ver las manchas menos…" at bounding box center [249, 82] width 92 height 20
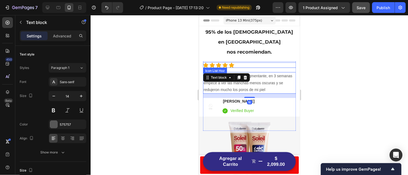
click at [239, 62] on div "Icon Icon Icon Icon Icon" at bounding box center [249, 64] width 93 height 5
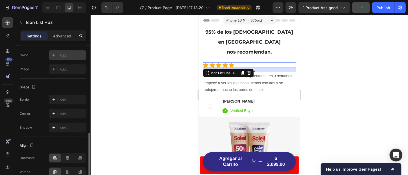
scroll to position [101, 0]
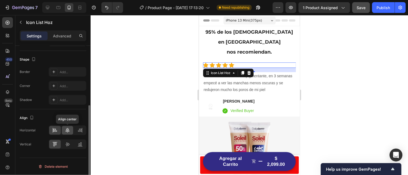
click at [69, 130] on icon at bounding box center [68, 130] width 4 height 5
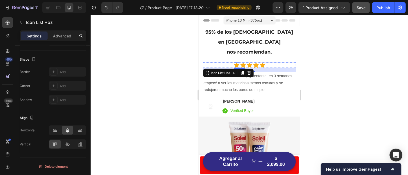
click at [237, 62] on icon at bounding box center [236, 64] width 5 height 5
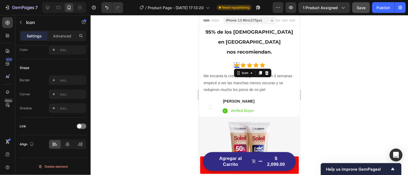
scroll to position [0, 0]
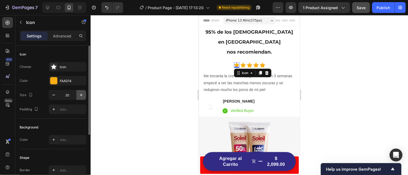
click at [81, 95] on icon "button" at bounding box center [81, 95] width 3 height 3
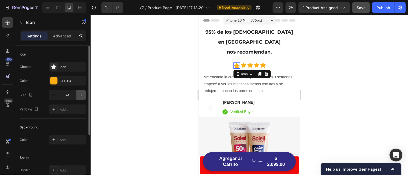
type input "25"
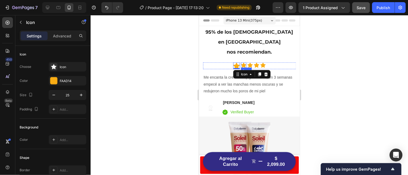
click at [244, 62] on icon at bounding box center [243, 64] width 5 height 5
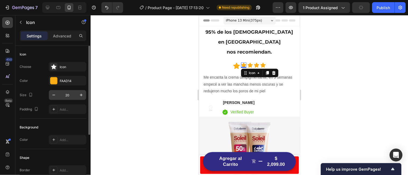
click at [69, 96] on input "20" at bounding box center [68, 95] width 18 height 10
type input "25"
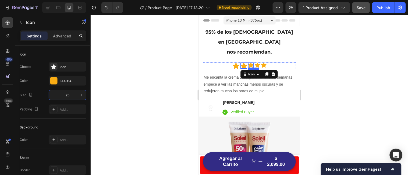
click at [251, 62] on icon at bounding box center [250, 64] width 5 height 5
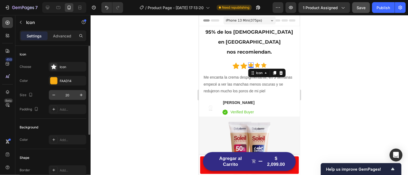
click at [70, 95] on input "20" at bounding box center [68, 95] width 18 height 10
type input "25"
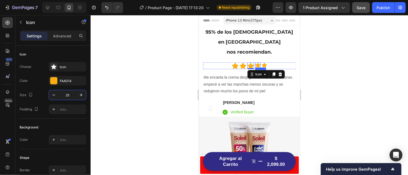
click at [258, 62] on icon at bounding box center [257, 64] width 5 height 5
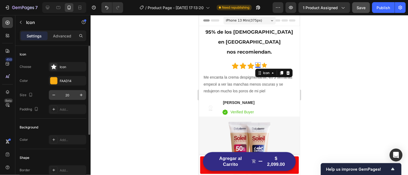
click at [73, 95] on input "20" at bounding box center [68, 95] width 18 height 10
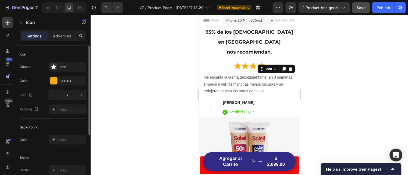
type input "25"
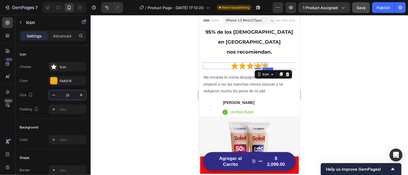
click at [266, 62] on icon at bounding box center [264, 64] width 5 height 5
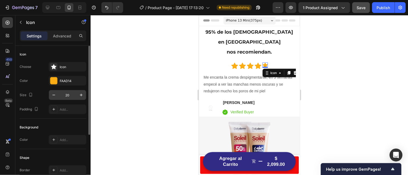
click at [72, 96] on input "20" at bounding box center [68, 95] width 18 height 10
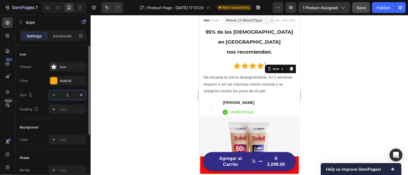
type input "25"
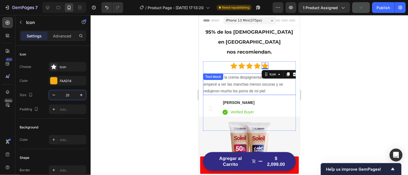
click at [180, 87] on div at bounding box center [249, 95] width 317 height 160
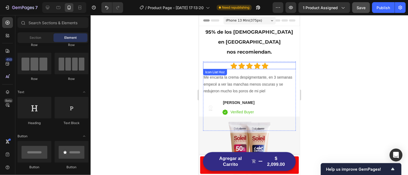
click at [284, 62] on div "Icon Icon Icon Icon Icon" at bounding box center [249, 65] width 93 height 7
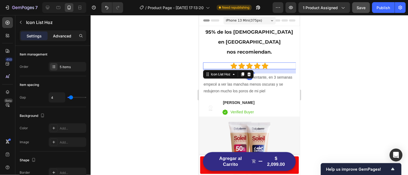
click at [58, 34] on p "Advanced" at bounding box center [62, 36] width 18 height 6
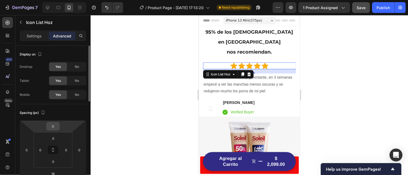
click at [59, 127] on div "0" at bounding box center [52, 126] width 13 height 9
click at [58, 126] on input "0" at bounding box center [53, 126] width 11 height 8
type input "2"
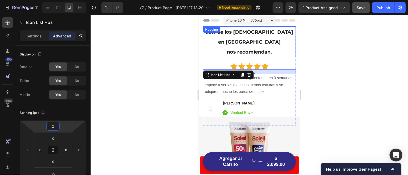
click at [223, 37] on h2 "95% de los [DEMOGRAPHIC_DATA] en [GEOGRAPHIC_DATA] nos recomiendan." at bounding box center [249, 41] width 93 height 31
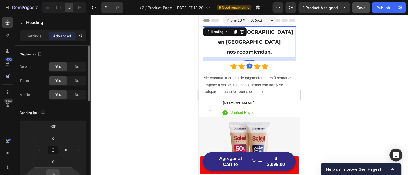
click at [57, 173] on input "16" at bounding box center [53, 173] width 11 height 8
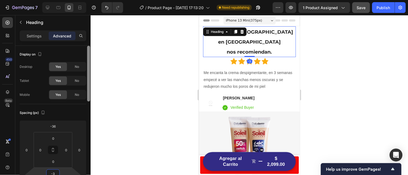
type input "-4"
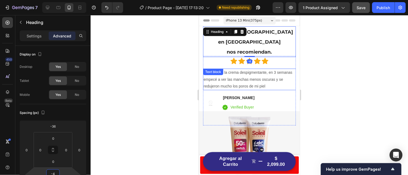
click at [232, 69] on p "Me encanta la crema despigmentante, en 3 semanas empecé a ver las manchas menos…" at bounding box center [249, 79] width 92 height 20
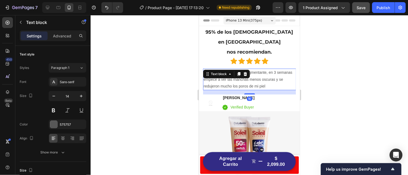
click at [269, 74] on p "Me encanta la crema despigmentante, en 3 semanas empecé a ver las manchas menos…" at bounding box center [249, 79] width 92 height 20
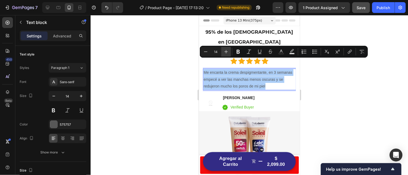
click at [224, 50] on icon "Editor contextual toolbar" at bounding box center [225, 51] width 5 height 5
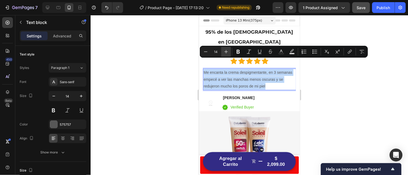
type input "15"
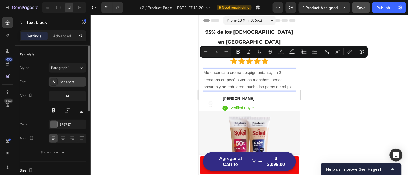
click at [71, 81] on div "Sans-serif" at bounding box center [72, 82] width 25 height 5
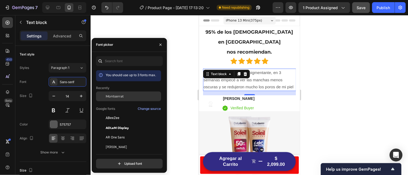
click at [120, 96] on span "Montserrat" at bounding box center [115, 96] width 18 height 5
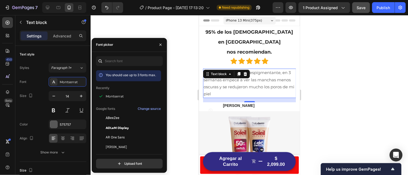
click at [179, 81] on div at bounding box center [249, 95] width 317 height 160
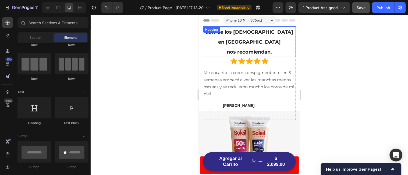
click at [241, 49] on span "nos recomiendan." at bounding box center [249, 52] width 45 height 6
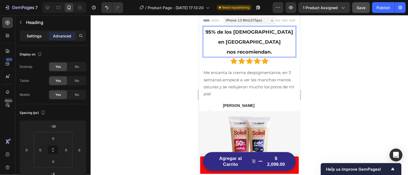
click at [36, 36] on p "Settings" at bounding box center [34, 36] width 15 height 6
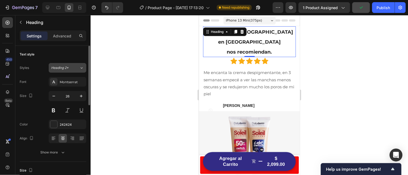
click at [83, 68] on icon at bounding box center [81, 67] width 5 height 5
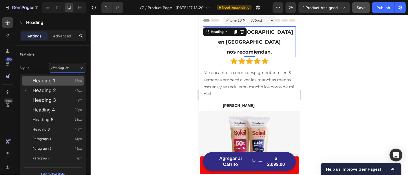
click at [60, 83] on div "Heading 1 46px" at bounding box center [57, 80] width 49 height 5
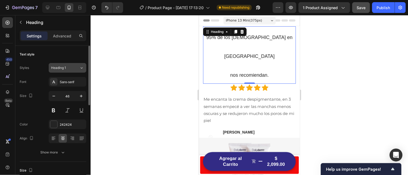
click at [81, 66] on icon at bounding box center [81, 67] width 5 height 5
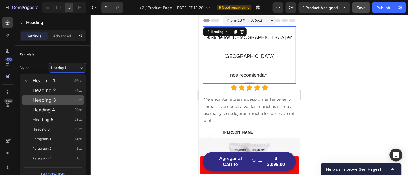
click at [60, 103] on div "Heading 3 36px" at bounding box center [53, 100] width 62 height 10
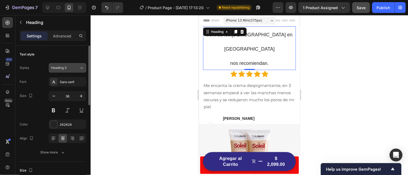
click at [82, 68] on icon at bounding box center [81, 67] width 5 height 5
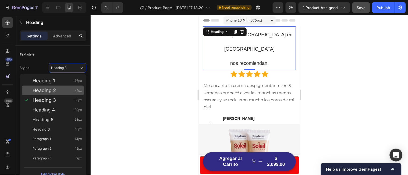
click at [56, 89] on div "Heading 2 41px" at bounding box center [57, 90] width 49 height 5
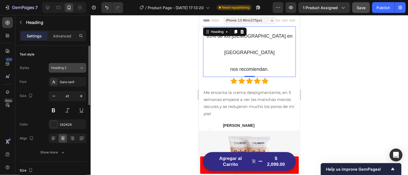
click at [82, 67] on icon at bounding box center [81, 67] width 5 height 5
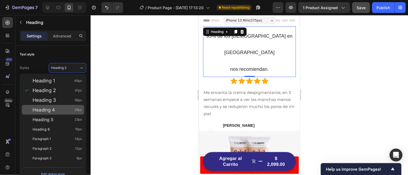
click at [58, 109] on div "Heading 4 29px" at bounding box center [57, 109] width 49 height 5
type input "29"
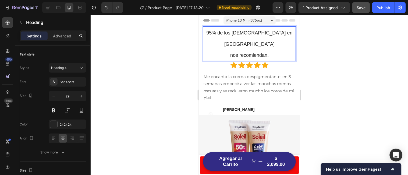
click at [270, 44] on p "95% de los [DEMOGRAPHIC_DATA] en [GEOGRAPHIC_DATA] nos recomiendan." at bounding box center [249, 44] width 92 height 34
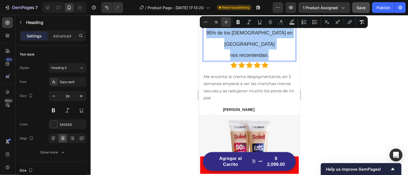
click at [226, 21] on icon "Editor contextual toolbar" at bounding box center [225, 21] width 5 height 5
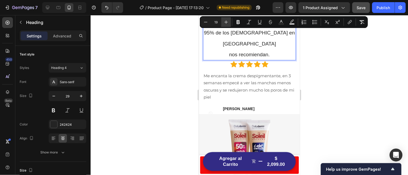
click at [226, 21] on icon "Editor contextual toolbar" at bounding box center [225, 21] width 5 height 5
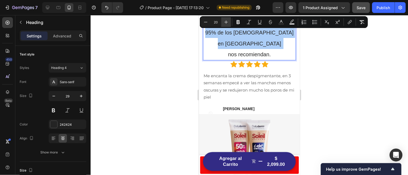
click at [226, 21] on icon "Editor contextual toolbar" at bounding box center [225, 21] width 5 height 5
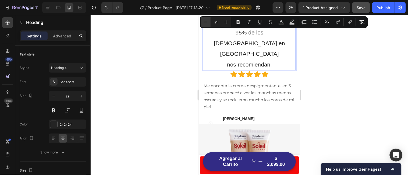
click at [207, 21] on icon "Editor contextual toolbar" at bounding box center [205, 21] width 5 height 5
type input "20"
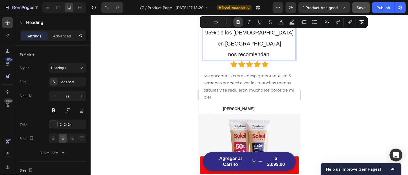
click at [238, 21] on icon "Editor contextual toolbar" at bounding box center [237, 21] width 5 height 5
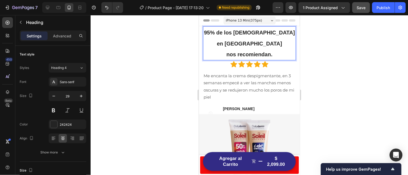
click at [278, 55] on p "95% de los [DEMOGRAPHIC_DATA] en [GEOGRAPHIC_DATA] nos recomiendan." at bounding box center [249, 43] width 92 height 33
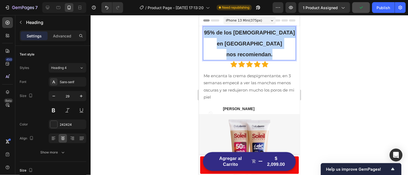
click at [237, 31] on strong "95% de los [DEMOGRAPHIC_DATA] en [GEOGRAPHIC_DATA]" at bounding box center [248, 37] width 91 height 17
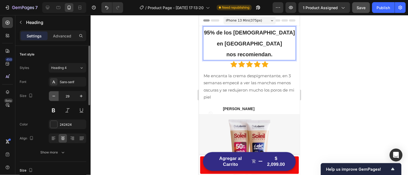
click at [56, 95] on icon "button" at bounding box center [53, 95] width 5 height 5
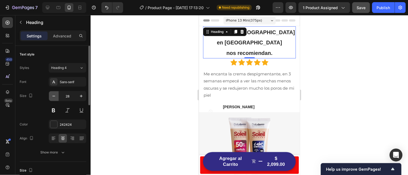
click at [56, 95] on icon "button" at bounding box center [53, 95] width 5 height 5
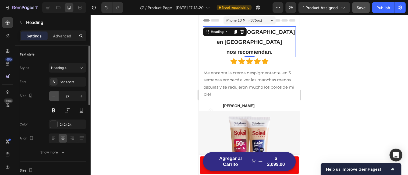
click at [56, 95] on icon "button" at bounding box center [53, 95] width 5 height 5
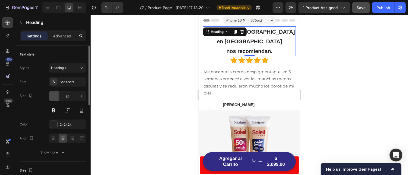
click at [56, 95] on icon "button" at bounding box center [53, 95] width 5 height 5
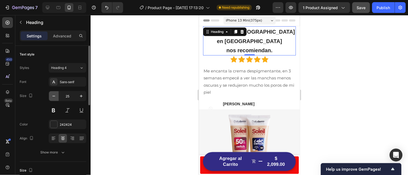
click at [56, 95] on icon "button" at bounding box center [53, 95] width 5 height 5
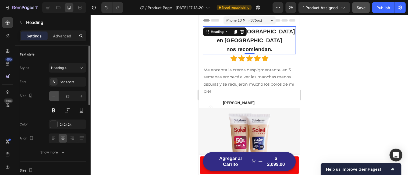
click at [56, 95] on icon "button" at bounding box center [53, 95] width 5 height 5
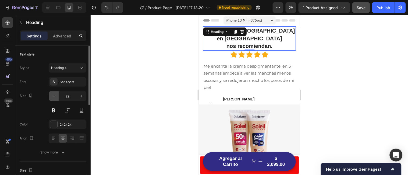
click at [56, 95] on icon "button" at bounding box center [53, 95] width 5 height 5
type input "21"
click at [146, 77] on div at bounding box center [249, 95] width 317 height 160
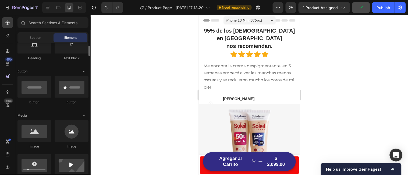
scroll to position [93, 0]
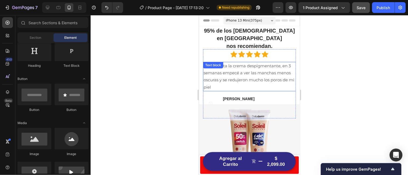
click at [255, 69] on p "Me encanta la crema despigmentante, en 3 semanas empecé a ver las manchas menos…" at bounding box center [249, 76] width 92 height 28
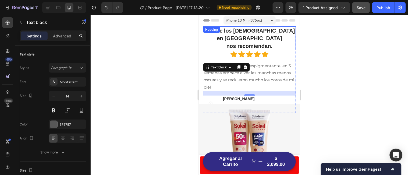
click at [250, 27] on strong "95% de los [DEMOGRAPHIC_DATA] en [GEOGRAPHIC_DATA]" at bounding box center [248, 33] width 91 height 13
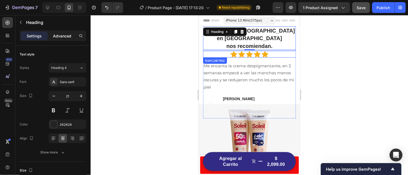
click at [66, 35] on p "Advanced" at bounding box center [62, 36] width 18 height 6
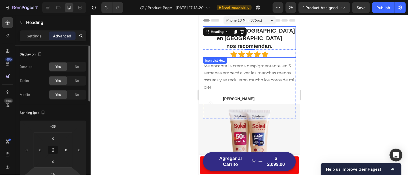
click at [61, 0] on html "7 / Product Page - [DATE] 17:13:20 Need republishing Preview 1 product assigned…" at bounding box center [204, 0] width 408 height 0
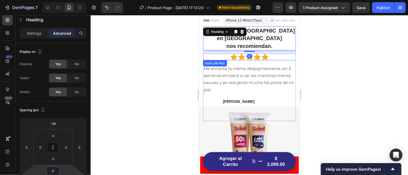
type input "7"
click at [163, 110] on div at bounding box center [249, 95] width 317 height 160
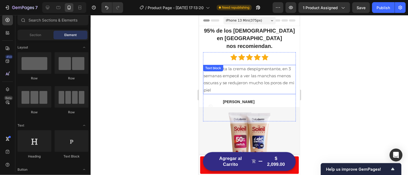
click at [248, 75] on span "Me encanta la crema despigmentante, en 3 semanas empecé a ver las manchas menos…" at bounding box center [248, 79] width 91 height 26
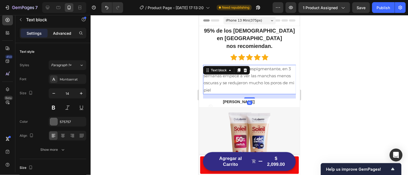
click at [58, 32] on p "Advanced" at bounding box center [62, 33] width 18 height 6
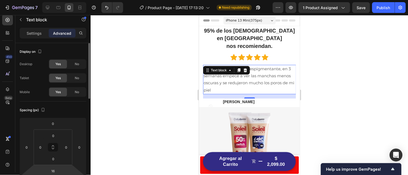
click at [60, 0] on html "7 / Product Page - [DATE] 17:13:20 Need republishing Preview 1 product assigned…" at bounding box center [204, 0] width 408 height 0
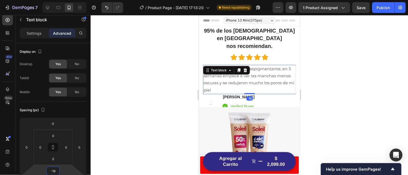
type input "-19"
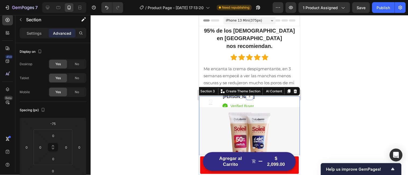
click at [58, 124] on input "-75" at bounding box center [53, 123] width 11 height 8
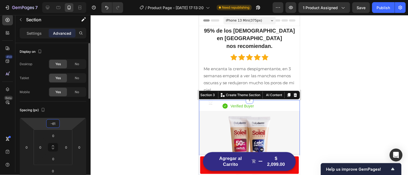
type input "-60"
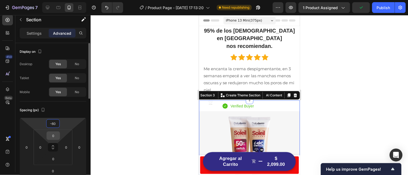
click at [54, 136] on input "0" at bounding box center [53, 135] width 11 height 8
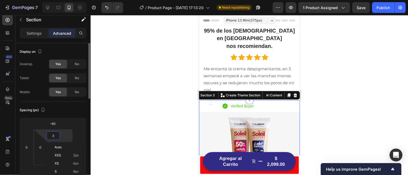
type input "4"
click at [156, 111] on div at bounding box center [249, 95] width 317 height 160
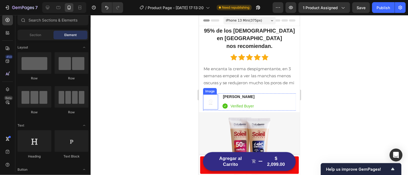
click at [210, 98] on img at bounding box center [210, 101] width 15 height 15
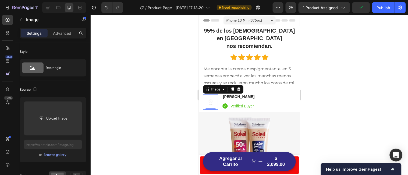
click at [157, 111] on div at bounding box center [249, 95] width 317 height 160
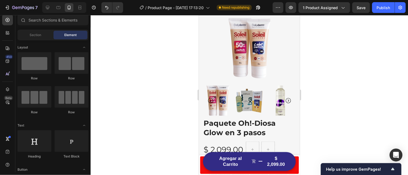
scroll to position [127, 0]
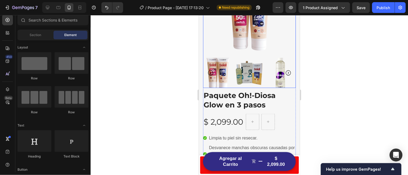
click at [291, 72] on icon "Carousel Next Arrow" at bounding box center [288, 72] width 6 height 6
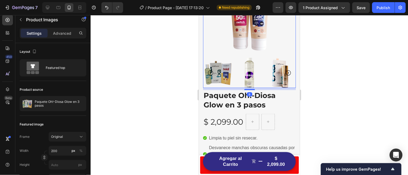
click at [253, 73] on img at bounding box center [249, 73] width 30 height 30
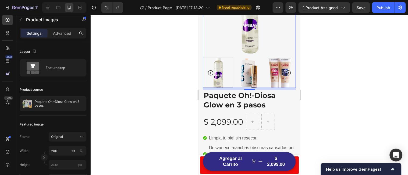
click at [290, 71] on icon "Carousel Next Arrow" at bounding box center [287, 72] width 5 height 5
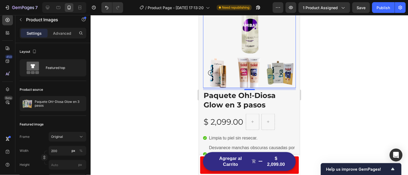
click at [290, 71] on icon "Carousel Next Arrow" at bounding box center [287, 72] width 5 height 5
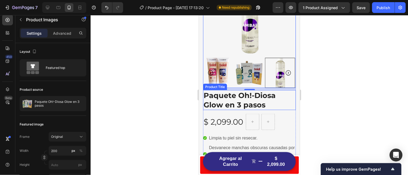
click at [263, 101] on h2 "Paquete Oh!-Diosa Glow en 3 pasos" at bounding box center [249, 100] width 93 height 20
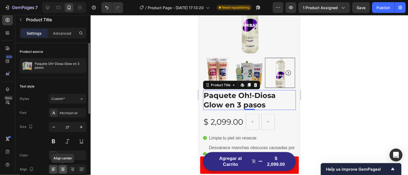
click at [64, 167] on icon at bounding box center [62, 168] width 5 height 5
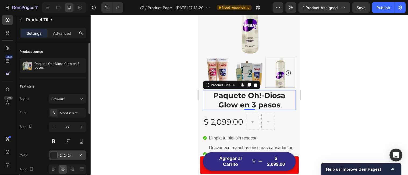
click at [55, 156] on div at bounding box center [53, 155] width 7 height 7
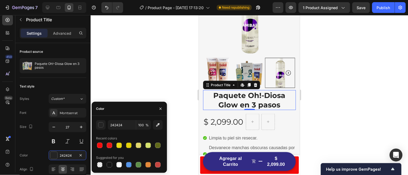
click at [147, 62] on div at bounding box center [249, 95] width 317 height 160
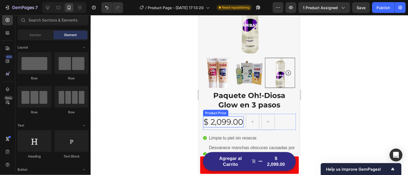
click at [234, 123] on div "$ 2,099.00" at bounding box center [223, 121] width 41 height 11
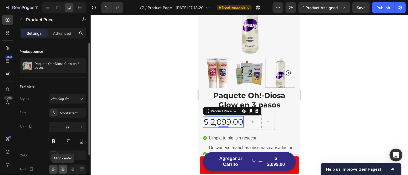
click at [63, 167] on icon at bounding box center [62, 168] width 5 height 5
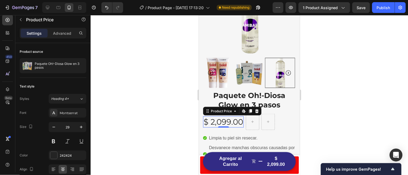
click at [151, 125] on div at bounding box center [249, 95] width 317 height 160
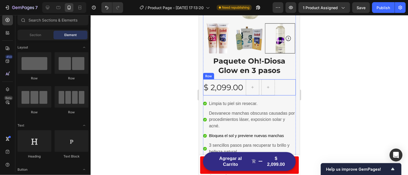
scroll to position [179, 0]
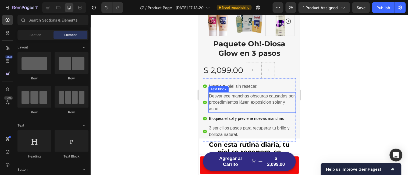
click at [230, 100] on p "Desvanece manchas obscuras causadas por procedimientos láser, exposicion solar …" at bounding box center [252, 101] width 86 height 19
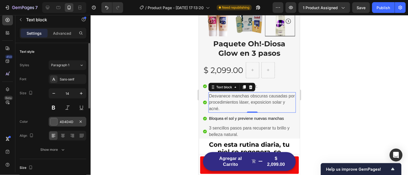
click at [69, 122] on div "4D4D4D" at bounding box center [68, 121] width 16 height 5
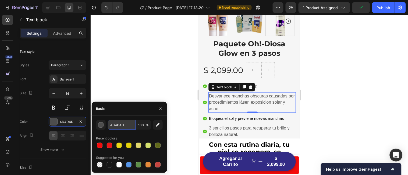
click at [127, 122] on input "4D4D4D" at bounding box center [122, 125] width 28 height 10
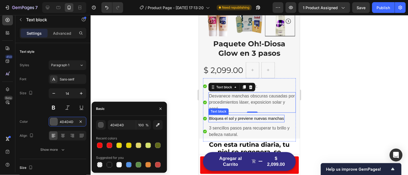
click at [226, 116] on span "Bloquea el sol y previene nuevas manchas" at bounding box center [246, 118] width 75 height 4
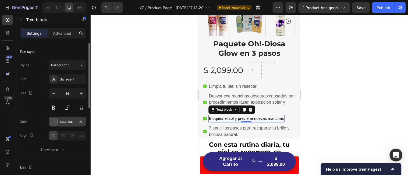
click at [74, 121] on div "4D4D4D" at bounding box center [68, 121] width 16 height 5
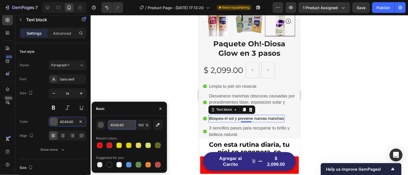
click at [126, 125] on input "4D4D4D" at bounding box center [122, 125] width 28 height 10
click at [228, 116] on span "Bloquea el sol y previene nuevas manchas" at bounding box center [246, 118] width 75 height 4
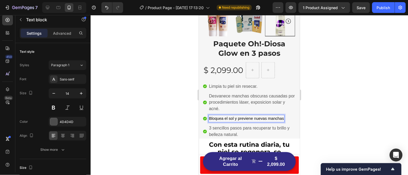
click at [228, 116] on span "Bloquea el sol y previene nuevas manchas" at bounding box center [246, 118] width 75 height 4
click at [242, 115] on p "Bloquea el sol y previene nuevas manchas" at bounding box center [246, 118] width 75 height 6
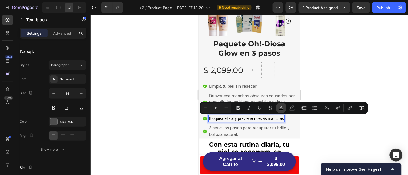
click at [283, 108] on icon "Editor contextual toolbar" at bounding box center [280, 107] width 5 height 5
type input "000000"
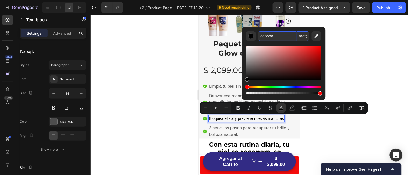
click at [277, 34] on input "000000" at bounding box center [277, 36] width 39 height 10
paste input "4D4D4D"
type input "4D4D4D"
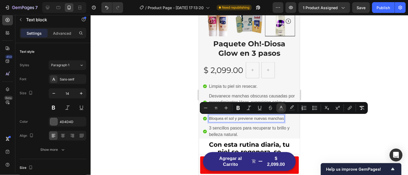
click at [334, 75] on div at bounding box center [249, 95] width 317 height 160
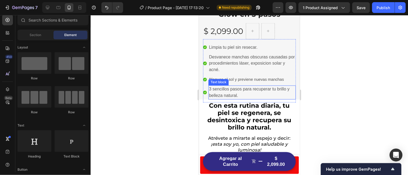
scroll to position [219, 0]
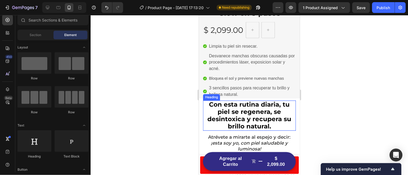
click at [265, 117] on span "Con esta rutina diaria, tu piel se regenera, se desintoxica y recupera su brill…" at bounding box center [249, 115] width 84 height 29
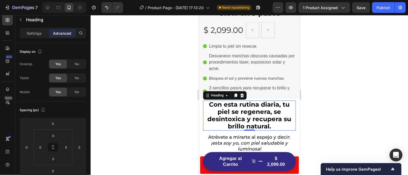
scroll to position [240, 0]
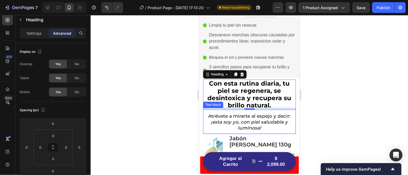
click at [256, 122] on icon "¡esta soy yo, con piel saludable y luminosa!" at bounding box center [249, 124] width 77 height 11
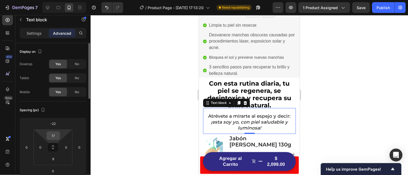
click at [58, 137] on input "17" at bounding box center [53, 135] width 11 height 8
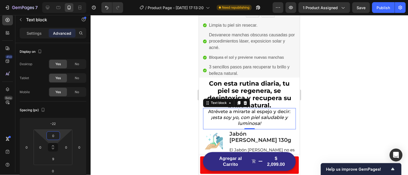
click at [148, 127] on div at bounding box center [249, 95] width 317 height 160
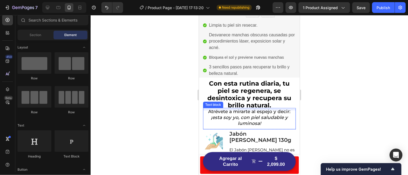
click at [243, 116] on icon "¡esta soy yo, con piel saludable y luminosa!" at bounding box center [249, 119] width 77 height 11
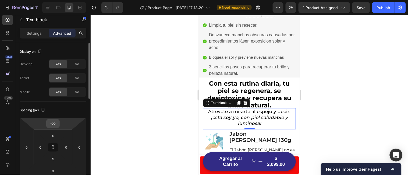
click at [58, 124] on input "-22" at bounding box center [53, 123] width 11 height 8
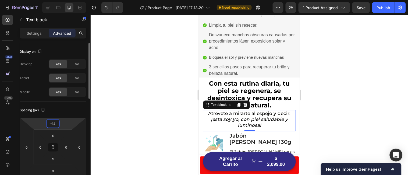
type input "-13"
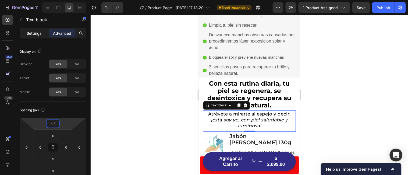
click at [37, 32] on p "Settings" at bounding box center [34, 33] width 15 height 6
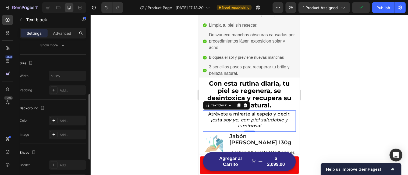
scroll to position [107, 0]
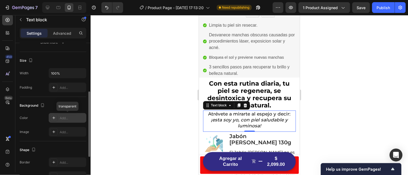
click at [53, 117] on icon at bounding box center [54, 118] width 4 height 4
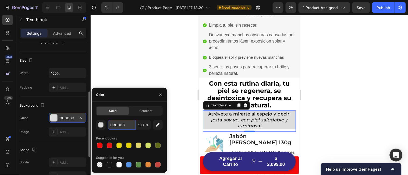
click at [128, 125] on input "DDDDDD" at bounding box center [122, 125] width 28 height 10
click at [101, 125] on div "button" at bounding box center [100, 124] width 5 height 5
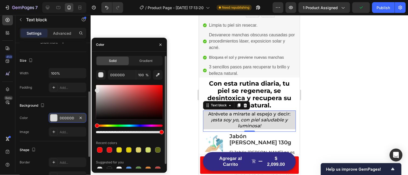
click at [147, 126] on div "Hue" at bounding box center [129, 125] width 67 height 2
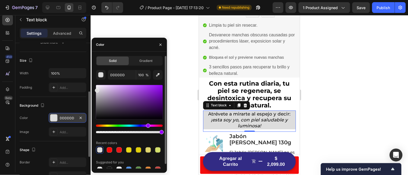
click at [149, 88] on div at bounding box center [129, 102] width 67 height 34
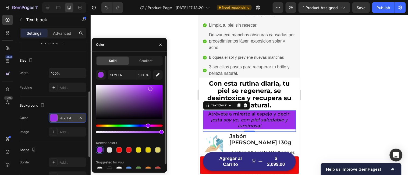
click at [158, 107] on div at bounding box center [129, 102] width 67 height 34
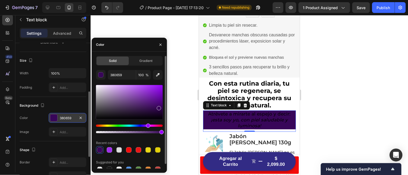
click at [146, 87] on div at bounding box center [129, 102] width 67 height 34
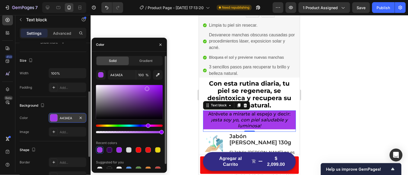
click at [155, 87] on div at bounding box center [129, 102] width 67 height 34
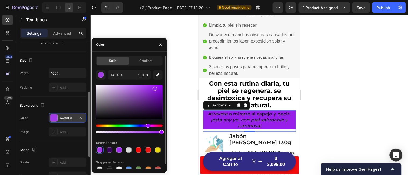
type input "981EEA"
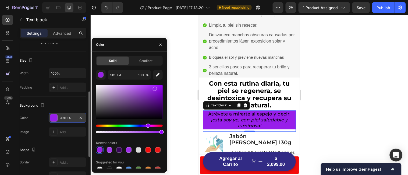
click at [183, 101] on div at bounding box center [249, 95] width 317 height 160
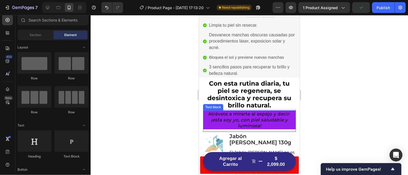
click at [224, 122] on icon "¡esta soy yo, con piel saludable y luminosa!" at bounding box center [249, 122] width 77 height 11
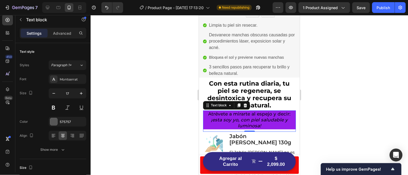
click at [221, 118] on icon "¡esta soy yo, con piel saludable y luminosa!" at bounding box center [249, 122] width 77 height 11
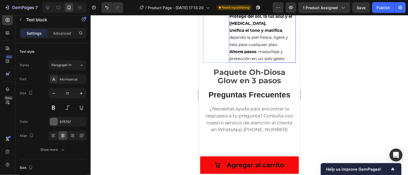
scroll to position [686, 0]
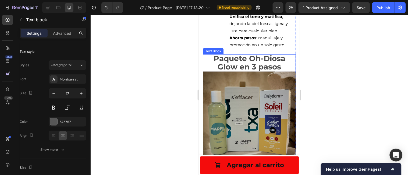
click at [252, 68] on strong "Paquete Oh-Diosa Glow en 3 pasos" at bounding box center [249, 61] width 72 height 17
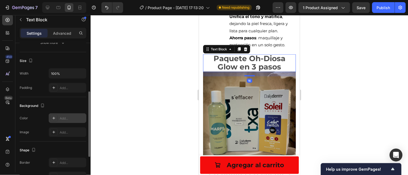
click at [54, 118] on icon at bounding box center [53, 118] width 3 height 3
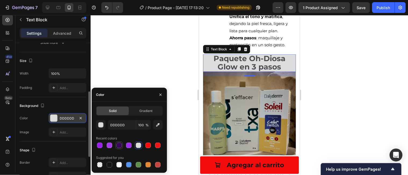
click at [119, 144] on div at bounding box center [118, 144] width 5 height 5
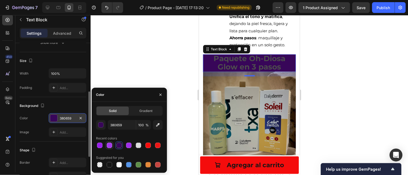
click at [110, 144] on div at bounding box center [109, 144] width 5 height 5
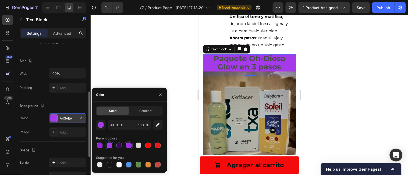
click at [128, 145] on div at bounding box center [128, 144] width 5 height 5
click at [130, 145] on div at bounding box center [128, 144] width 5 height 5
click at [120, 163] on div at bounding box center [118, 164] width 5 height 5
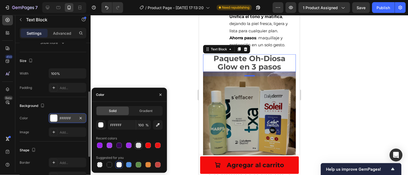
click at [139, 146] on div at bounding box center [138, 144] width 5 height 5
type input "DDDDDD"
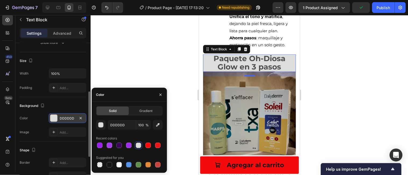
click at [190, 133] on div at bounding box center [249, 95] width 317 height 160
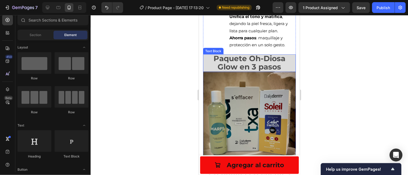
click at [236, 64] on strong "Paquete Oh-Diosa Glow en 3 pasos" at bounding box center [249, 61] width 72 height 17
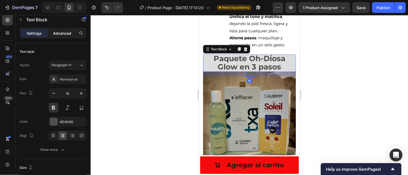
click at [63, 30] on p "Advanced" at bounding box center [62, 33] width 18 height 6
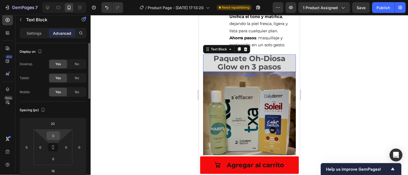
click at [59, 135] on div "0" at bounding box center [52, 135] width 13 height 9
click at [56, 135] on input "0" at bounding box center [53, 135] width 11 height 8
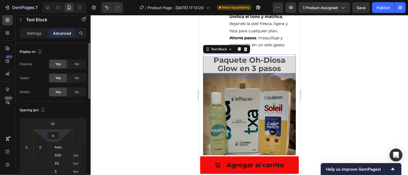
type input "7"
click at [58, 123] on div "20" at bounding box center [52, 123] width 13 height 9
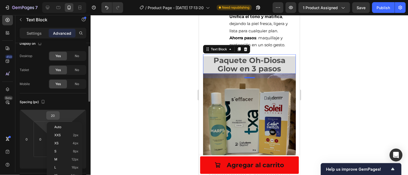
click at [54, 116] on input "20" at bounding box center [53, 115] width 11 height 8
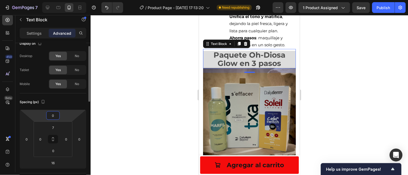
type input "-1"
click at [132, 108] on div at bounding box center [249, 95] width 317 height 160
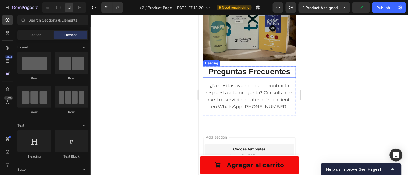
scroll to position [785, 0]
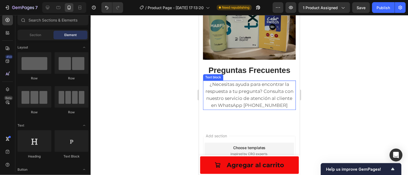
click at [253, 90] on span "¿Necesitas ayuda para encontrar la respuesta a tu pregunta? Consulta con nuestr…" at bounding box center [249, 94] width 88 height 27
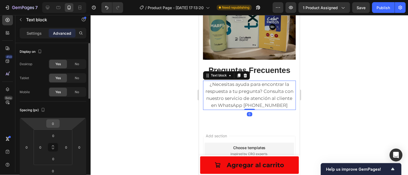
click at [57, 123] on input "0" at bounding box center [53, 123] width 11 height 8
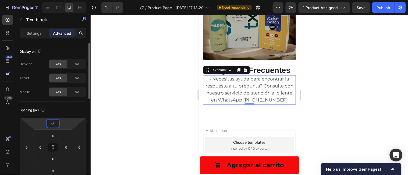
type input "-22"
click at [135, 124] on div at bounding box center [249, 95] width 317 height 160
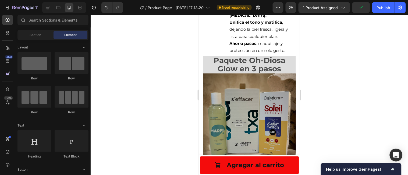
scroll to position [686, 0]
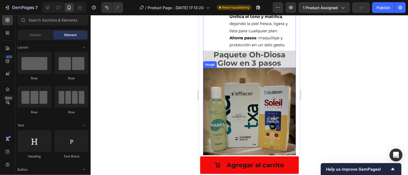
click at [254, 86] on img at bounding box center [249, 113] width 93 height 93
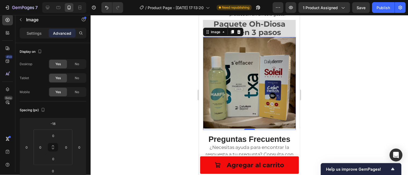
scroll to position [717, 0]
click at [242, 88] on img at bounding box center [249, 83] width 93 height 93
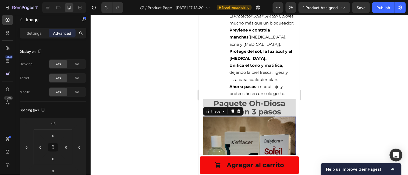
scroll to position [632, 0]
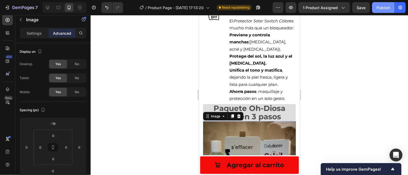
click at [381, 9] on div "Publish" at bounding box center [383, 8] width 13 height 6
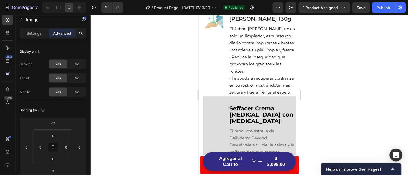
scroll to position [264, 0]
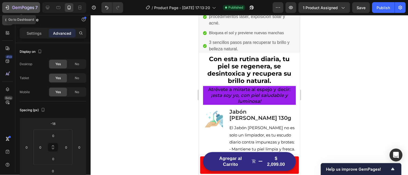
click at [8, 6] on icon "button" at bounding box center [7, 7] width 5 height 5
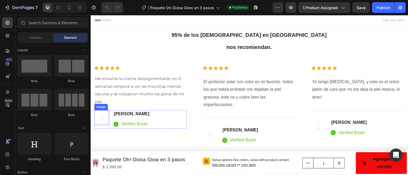
click at [100, 120] on img at bounding box center [101, 118] width 15 height 15
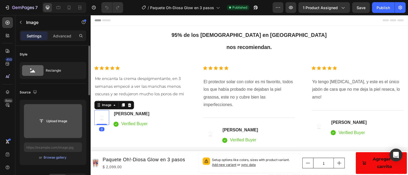
click at [53, 120] on input "file" at bounding box center [52, 120] width 37 height 9
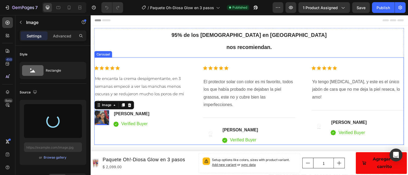
type input "https://cdn.shopify.com/s/files/1/0580/0722/4366/files/gempages_584309023554143…"
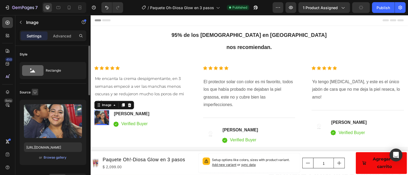
click at [36, 92] on icon "button" at bounding box center [34, 91] width 5 height 5
click at [37, 119] on icon "button" at bounding box center [35, 119] width 5 height 5
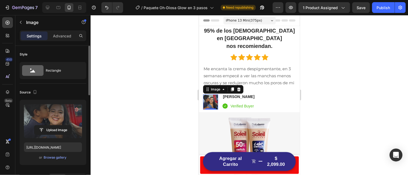
scroll to position [60, 0]
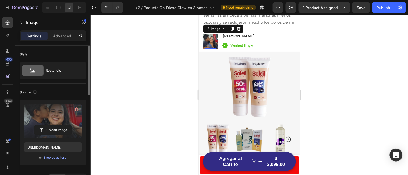
click at [66, 117] on label at bounding box center [53, 121] width 58 height 34
click at [66, 125] on input "file" at bounding box center [52, 129] width 37 height 9
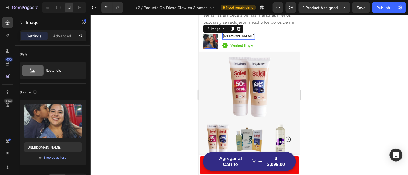
click at [234, 37] on h4 "[PERSON_NAME]" at bounding box center [238, 36] width 33 height 7
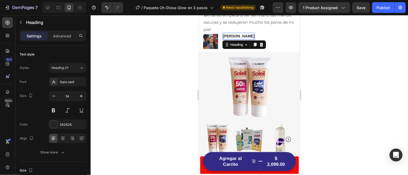
click at [239, 36] on h4 "[PERSON_NAME]" at bounding box center [238, 36] width 33 height 7
click at [156, 84] on div at bounding box center [249, 95] width 317 height 160
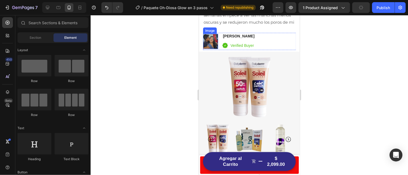
click at [212, 39] on img at bounding box center [210, 41] width 15 height 15
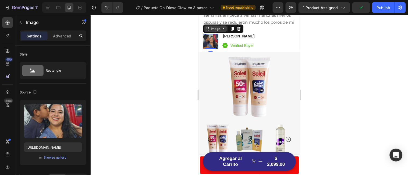
click at [224, 29] on icon at bounding box center [223, 28] width 4 height 4
click at [176, 51] on div at bounding box center [249, 95] width 317 height 160
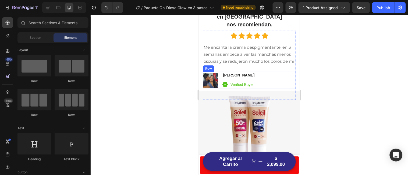
scroll to position [21, 0]
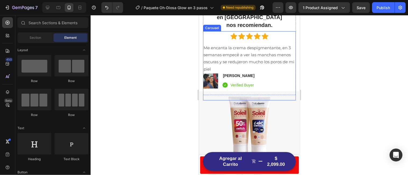
click at [276, 31] on div "Icon Icon Icon Icon Icon Icon List Hoz Me encanta la crema despigmentante, en 3…" at bounding box center [249, 65] width 93 height 69
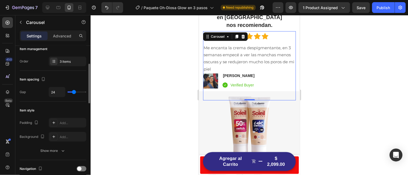
scroll to position [75, 0]
click at [59, 90] on input "24" at bounding box center [57, 90] width 16 height 10
type input "23"
type input "22"
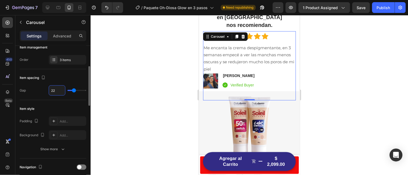
type input "22"
type input "21"
type input "20"
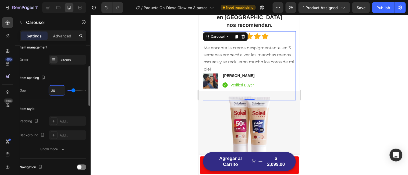
type input "19"
type input "18"
type input "17"
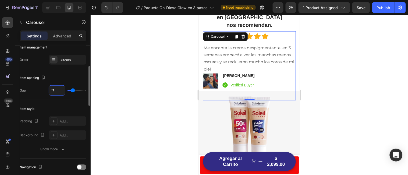
type input "17"
type input "16"
type input "15"
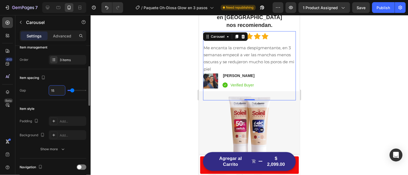
type input "14"
type input "13"
type input "12"
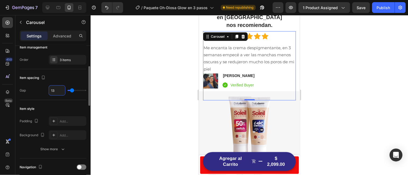
type input "12"
type input "11"
type input "10"
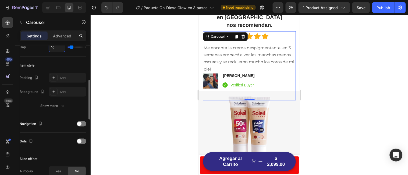
scroll to position [124, 0]
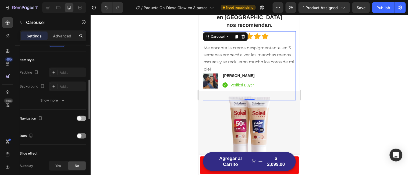
click at [79, 119] on span at bounding box center [79, 118] width 4 height 4
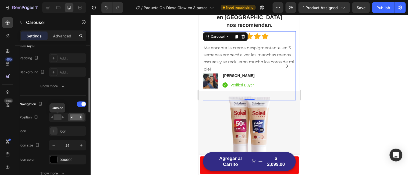
scroll to position [141, 0]
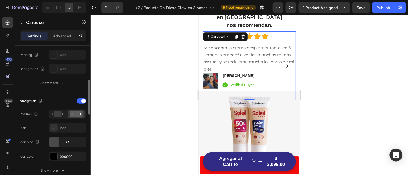
click at [53, 141] on icon "button" at bounding box center [53, 141] width 5 height 5
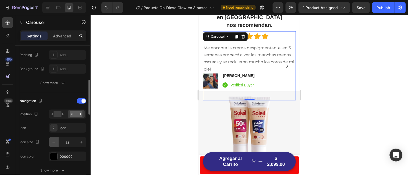
click at [53, 141] on icon "button" at bounding box center [53, 141] width 5 height 5
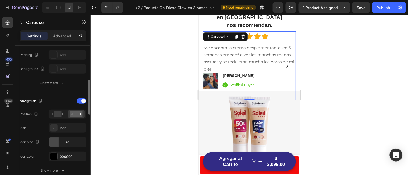
click at [53, 141] on icon "button" at bounding box center [53, 141] width 5 height 5
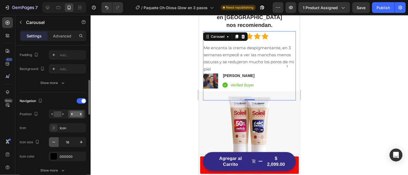
click at [53, 141] on icon "button" at bounding box center [53, 141] width 5 height 5
type input "15"
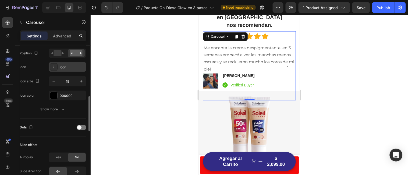
scroll to position [203, 0]
click at [80, 127] on span at bounding box center [79, 126] width 4 height 4
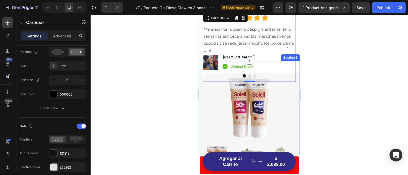
scroll to position [41, 0]
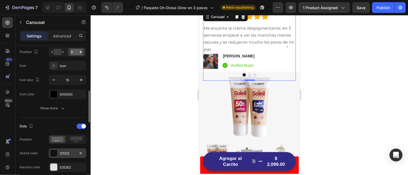
click at [63, 152] on div "121212" at bounding box center [68, 153] width 16 height 5
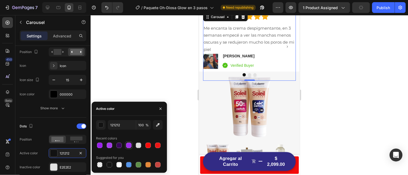
click at [128, 143] on div at bounding box center [128, 144] width 5 height 5
type input "9F2EEA"
click at [128, 84] on div at bounding box center [249, 95] width 317 height 160
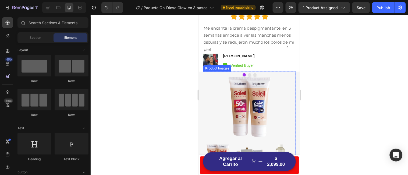
click at [226, 87] on img at bounding box center [249, 107] width 54 height 72
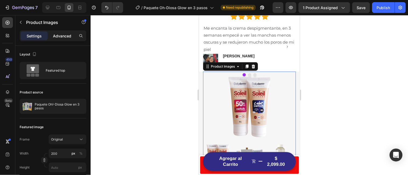
click at [64, 34] on p "Advanced" at bounding box center [62, 36] width 18 height 6
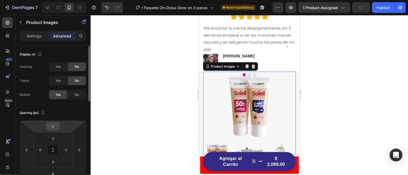
click at [58, 127] on input "0" at bounding box center [53, 126] width 11 height 8
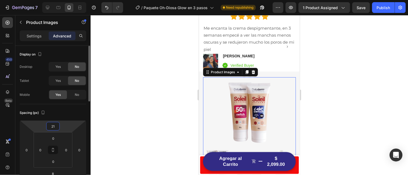
type input "22"
click at [123, 107] on div at bounding box center [249, 95] width 317 height 160
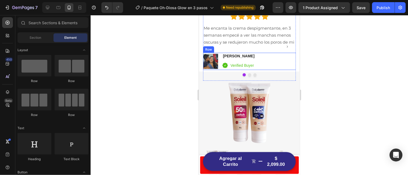
click at [259, 52] on div "Image Erika O. Heading Icon Verified Buyer Text block Icon List Row" at bounding box center [249, 60] width 93 height 17
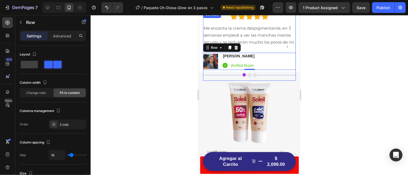
click at [252, 74] on div at bounding box center [249, 74] width 93 height 3
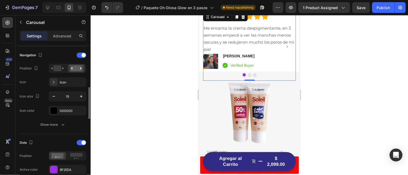
scroll to position [209, 0]
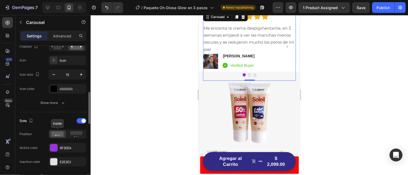
click at [59, 134] on icon at bounding box center [57, 133] width 12 height 5
click at [78, 134] on rect at bounding box center [76, 133] width 12 height 4
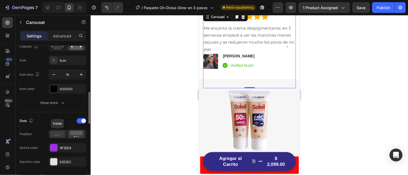
click at [59, 134] on icon at bounding box center [57, 133] width 12 height 5
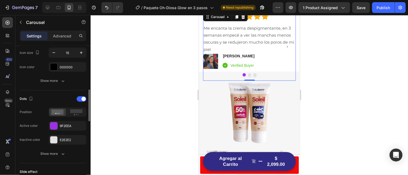
scroll to position [233, 0]
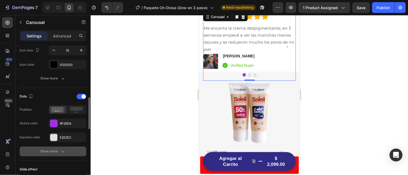
click at [61, 151] on icon "button" at bounding box center [62, 151] width 5 height 5
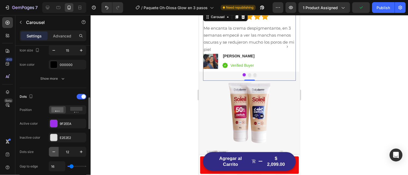
scroll to position [253, 0]
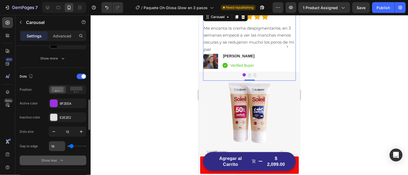
click at [57, 148] on input "16" at bounding box center [57, 146] width 16 height 10
type input "15"
type input "14"
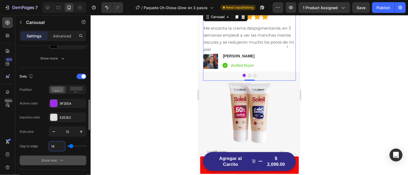
type input "13"
type input "14"
type input "15"
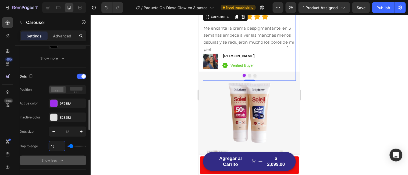
type input "15"
type input "16"
type input "17"
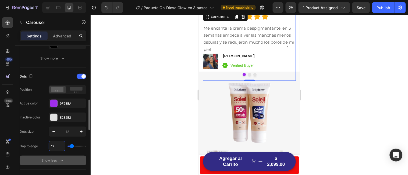
type input "18"
type input "19"
type input "20"
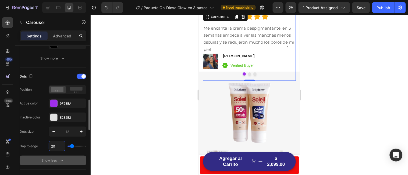
type input "20"
type input "21"
type input "22"
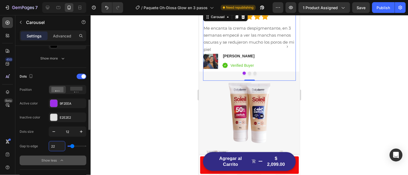
type input "23"
type input "24"
type input "25"
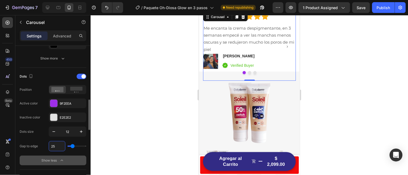
type input "25"
type input "26"
type input "25"
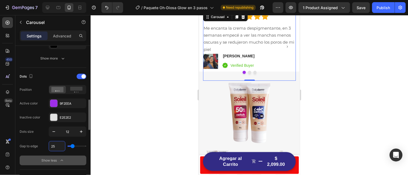
type input "24"
type input "23"
type input "22"
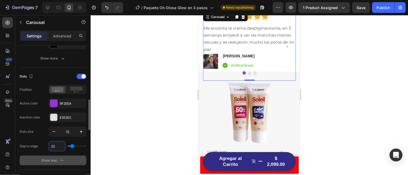
type input "22"
type input "21"
type input "20"
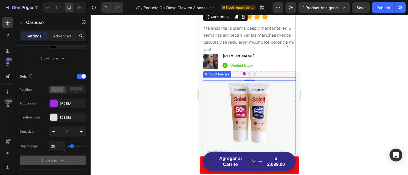
click at [219, 106] on div at bounding box center [249, 113] width 93 height 72
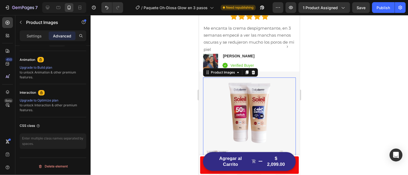
scroll to position [0, 0]
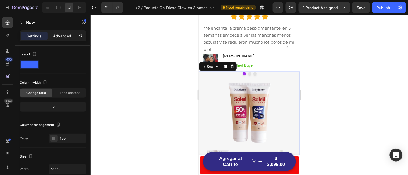
click at [65, 35] on p "Advanced" at bounding box center [62, 36] width 18 height 6
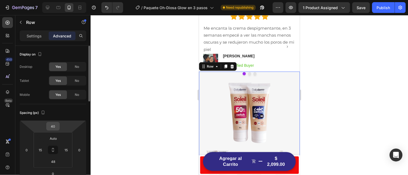
click at [59, 127] on div "40" at bounding box center [52, 126] width 13 height 9
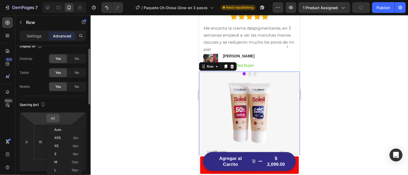
click at [57, 116] on input "40" at bounding box center [53, 118] width 11 height 8
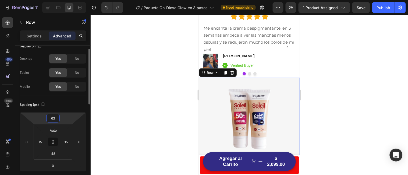
type input "64"
click at [56, 128] on input "Auto" at bounding box center [53, 130] width 11 height 8
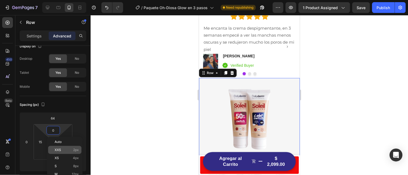
click at [58, 147] on div "XXS 2px" at bounding box center [64, 150] width 33 height 8
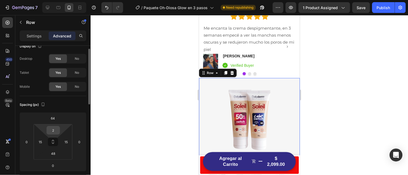
click at [57, 130] on input "2" at bounding box center [53, 130] width 11 height 8
type input "0"
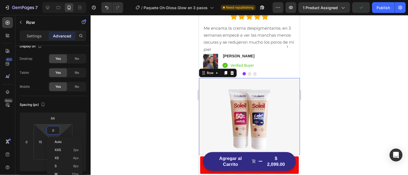
click at [121, 135] on div at bounding box center [249, 95] width 317 height 160
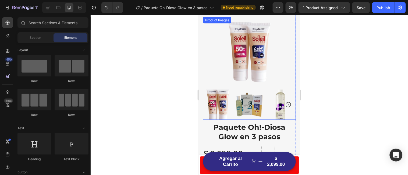
scroll to position [10, 0]
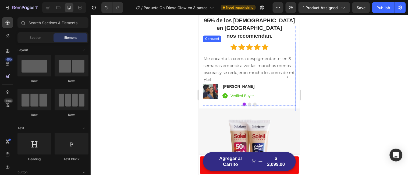
click at [288, 76] on icon "Carousel Next Arrow" at bounding box center [287, 77] width 4 height 4
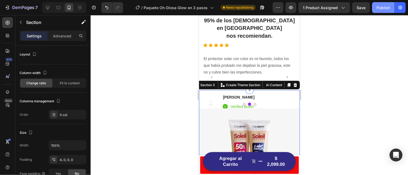
click at [382, 7] on div "Publish" at bounding box center [383, 8] width 13 height 6
